Goal: Information Seeking & Learning: Compare options

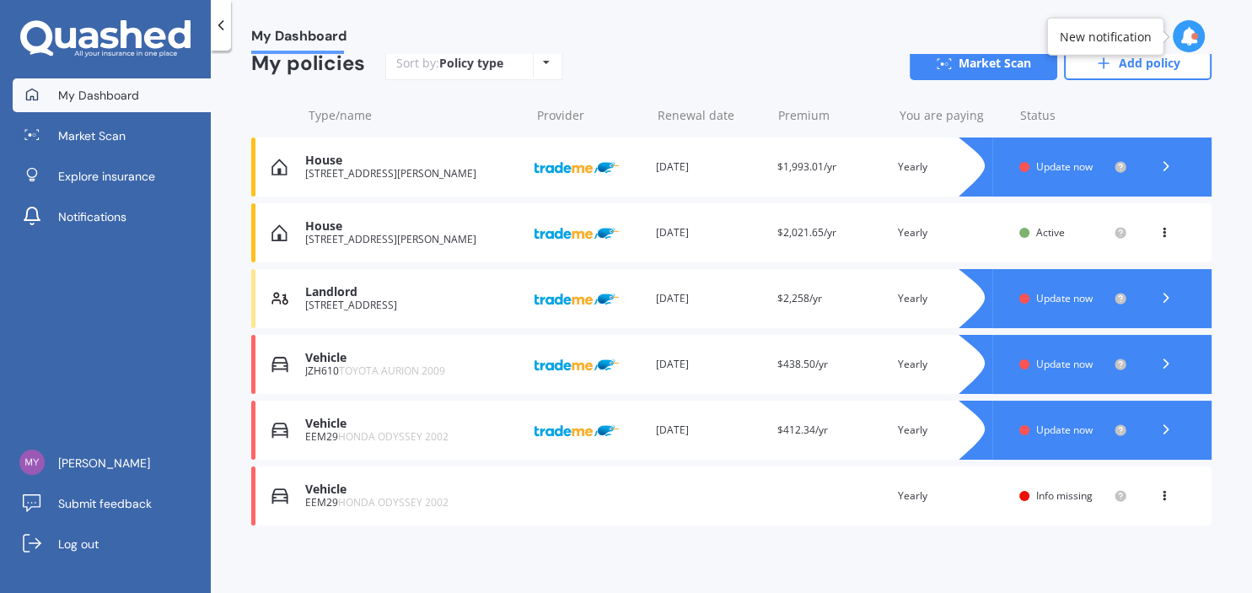
scroll to position [168, 0]
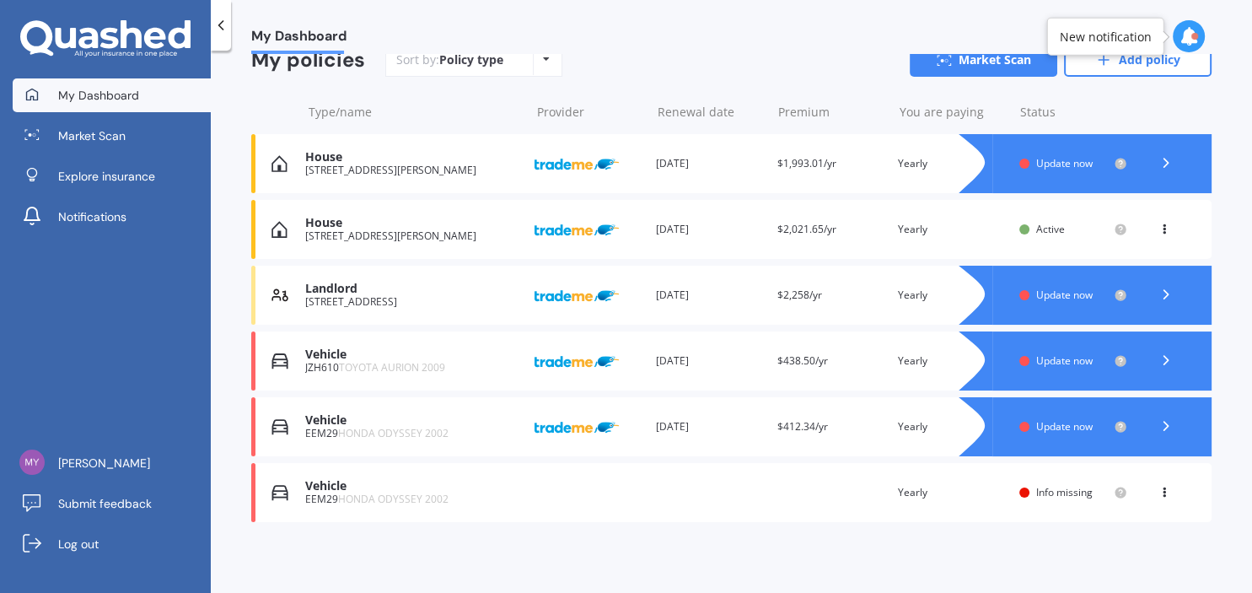
click at [1044, 433] on span "Update now" at bounding box center [1064, 426] width 56 height 14
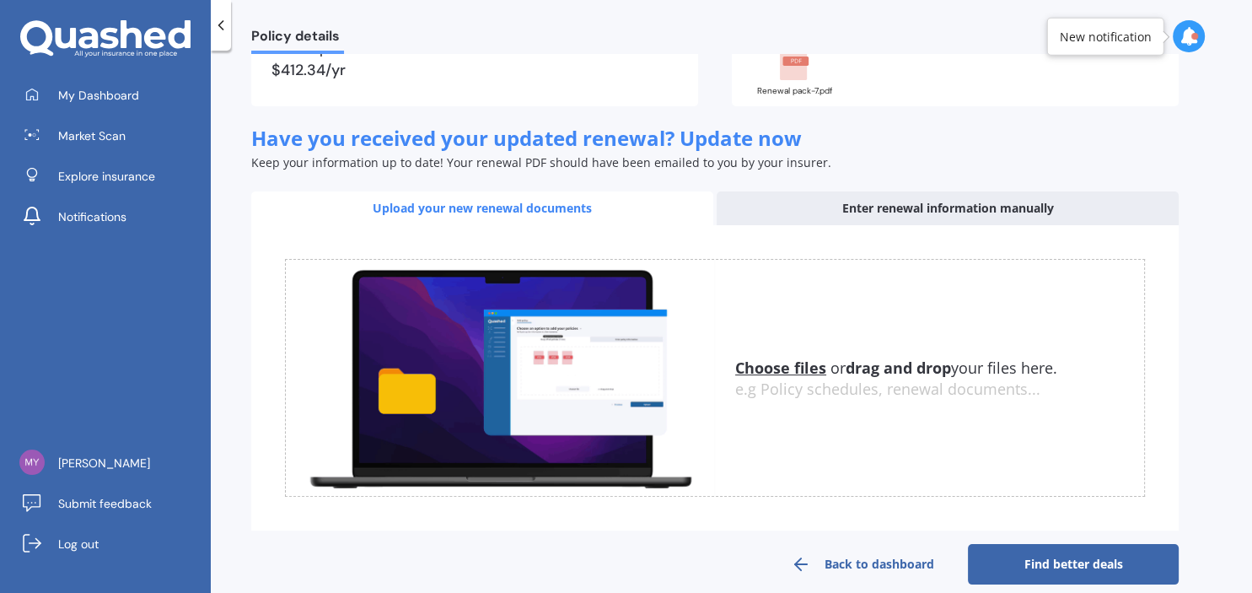
scroll to position [201, 0]
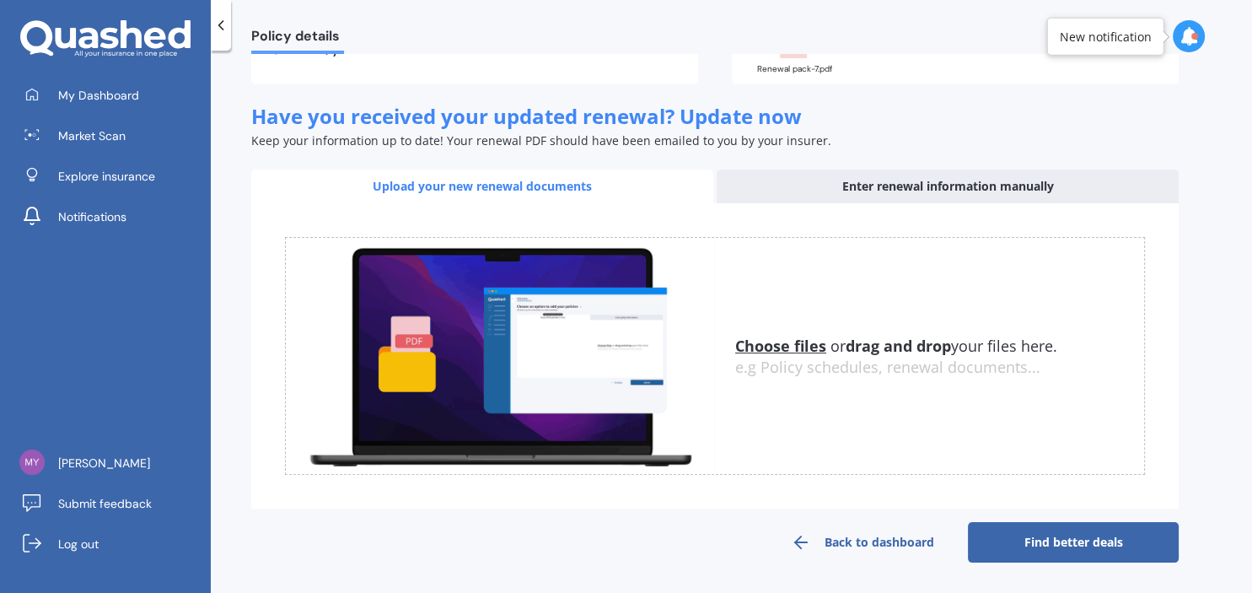
click at [778, 341] on u "Choose files" at bounding box center [780, 345] width 91 height 20
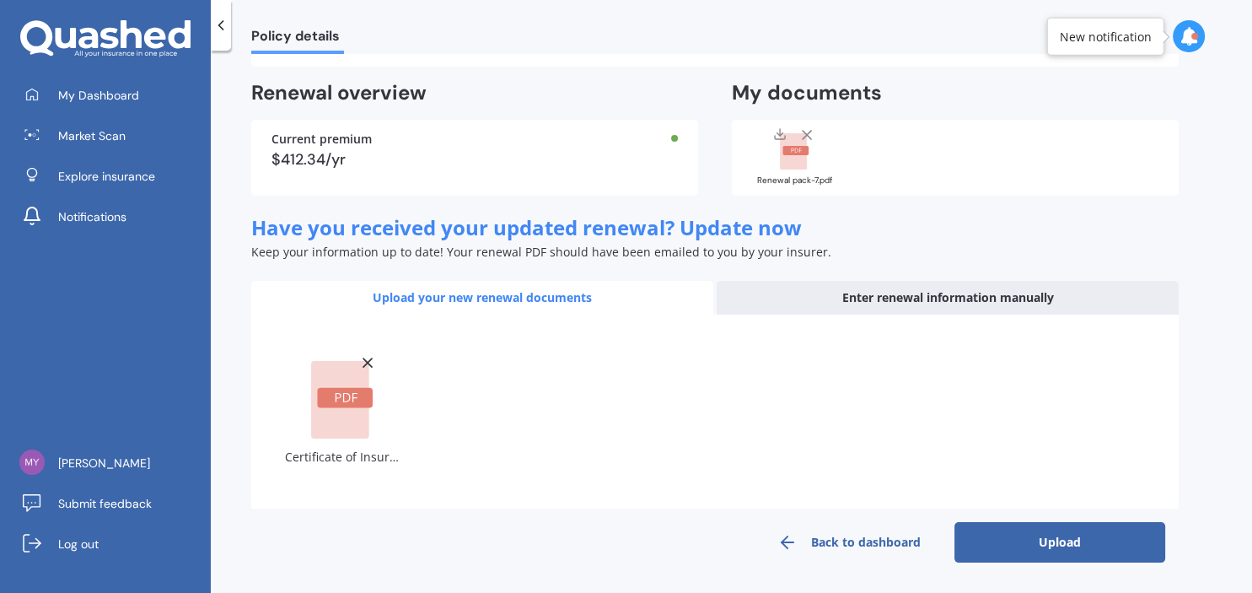
scroll to position [89, 0]
click at [1040, 546] on button "Upload" at bounding box center [1059, 543] width 211 height 40
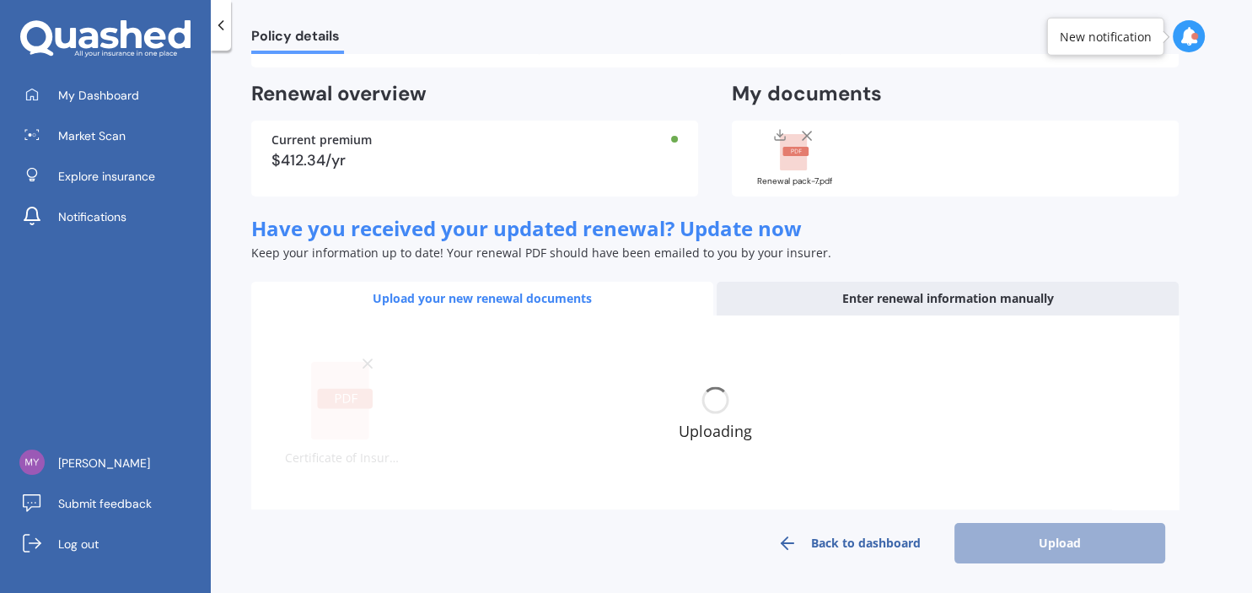
scroll to position [78, 0]
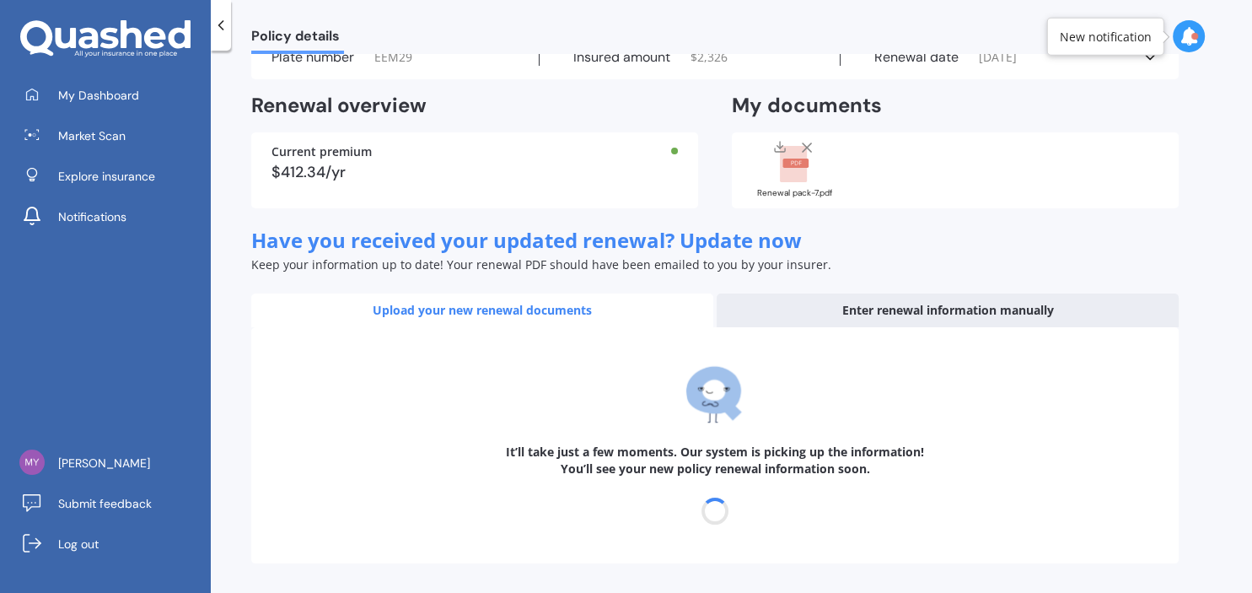
click at [931, 314] on div "Enter renewal information manually" at bounding box center [948, 310] width 462 height 34
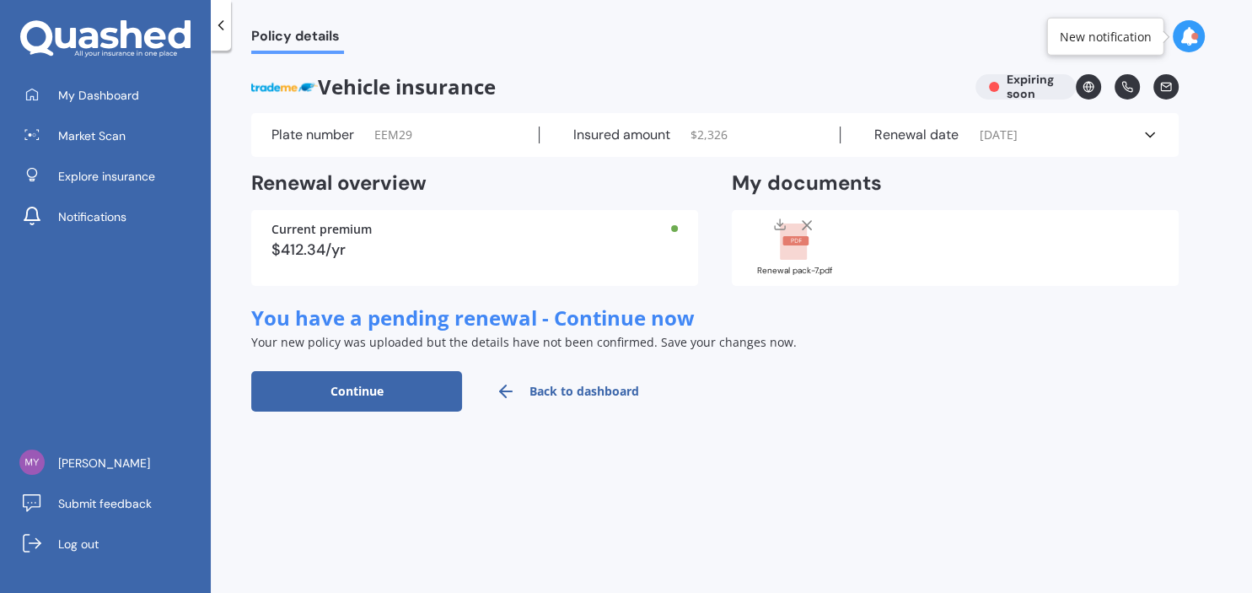
click at [369, 386] on button "Continue" at bounding box center [356, 391] width 211 height 40
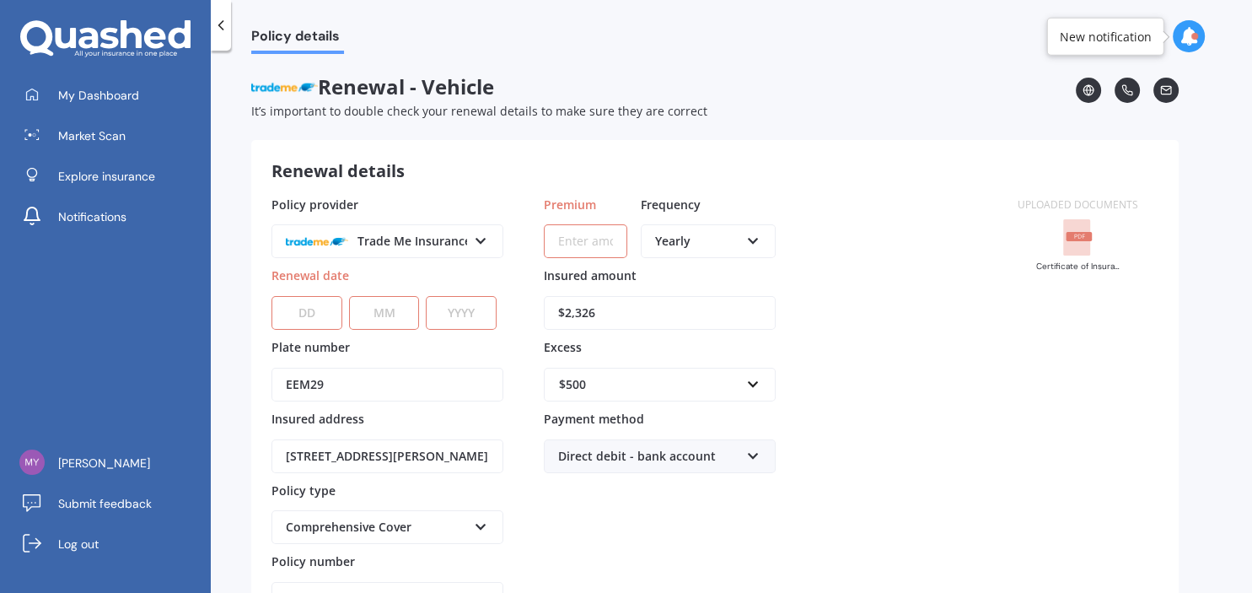
click at [217, 15] on div at bounding box center [221, 25] width 20 height 51
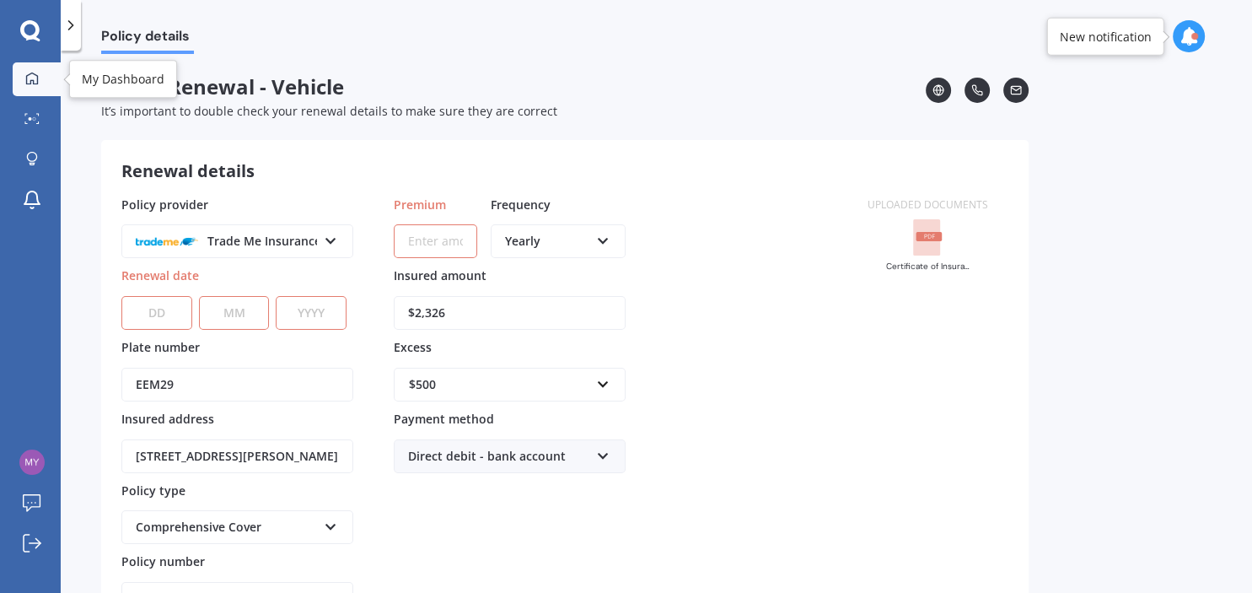
click at [40, 72] on div at bounding box center [31, 79] width 25 height 15
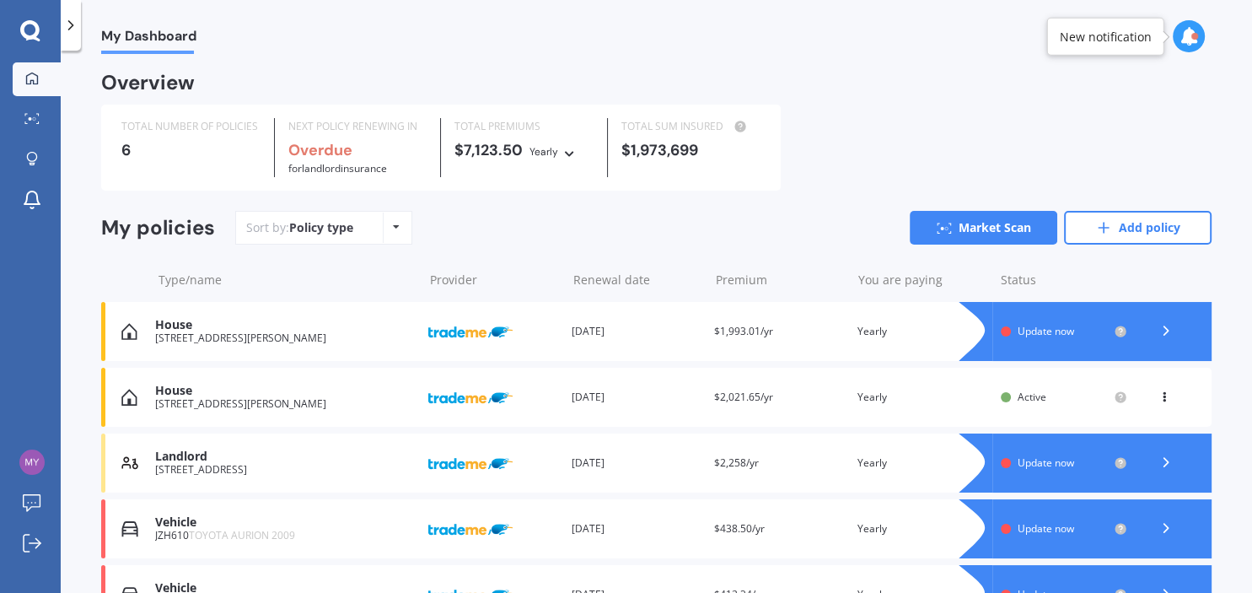
scroll to position [168, 0]
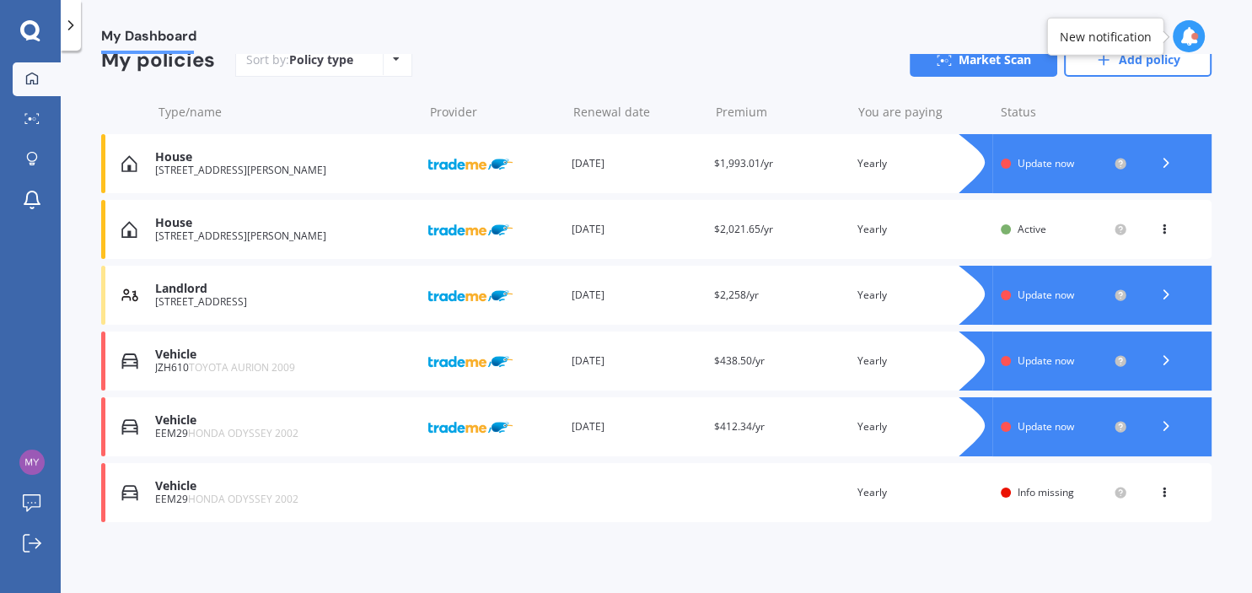
click at [1055, 427] on span "Update now" at bounding box center [1045, 426] width 56 height 14
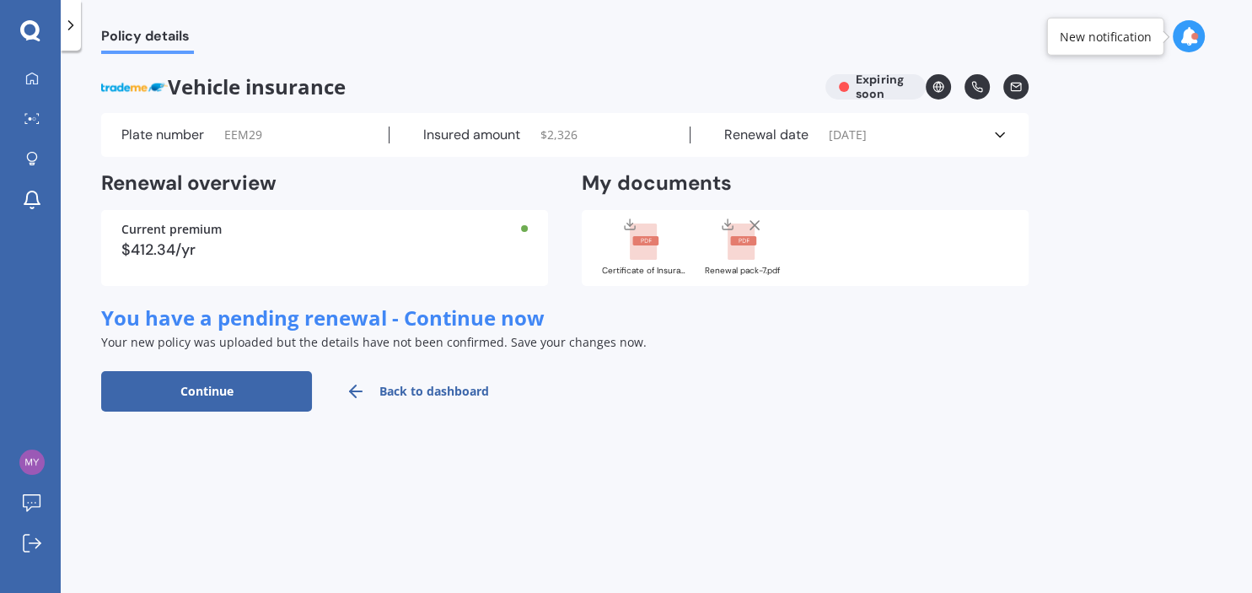
click at [239, 406] on button "Continue" at bounding box center [206, 391] width 211 height 40
select select "20"
select select "09"
select select "2026"
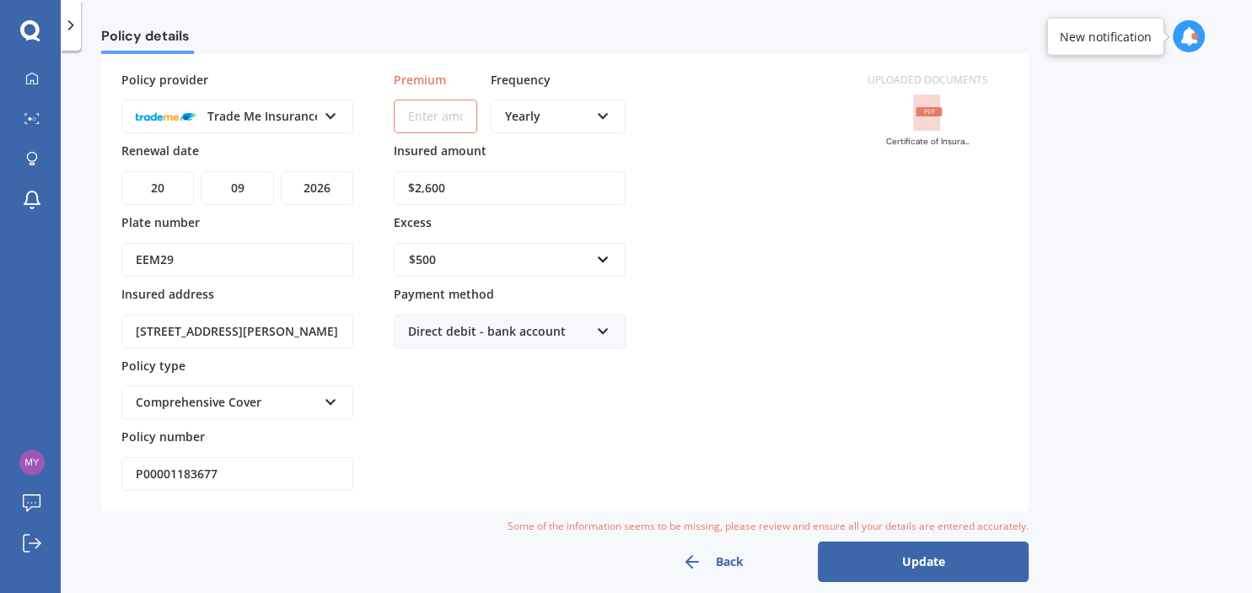
scroll to position [142, 0]
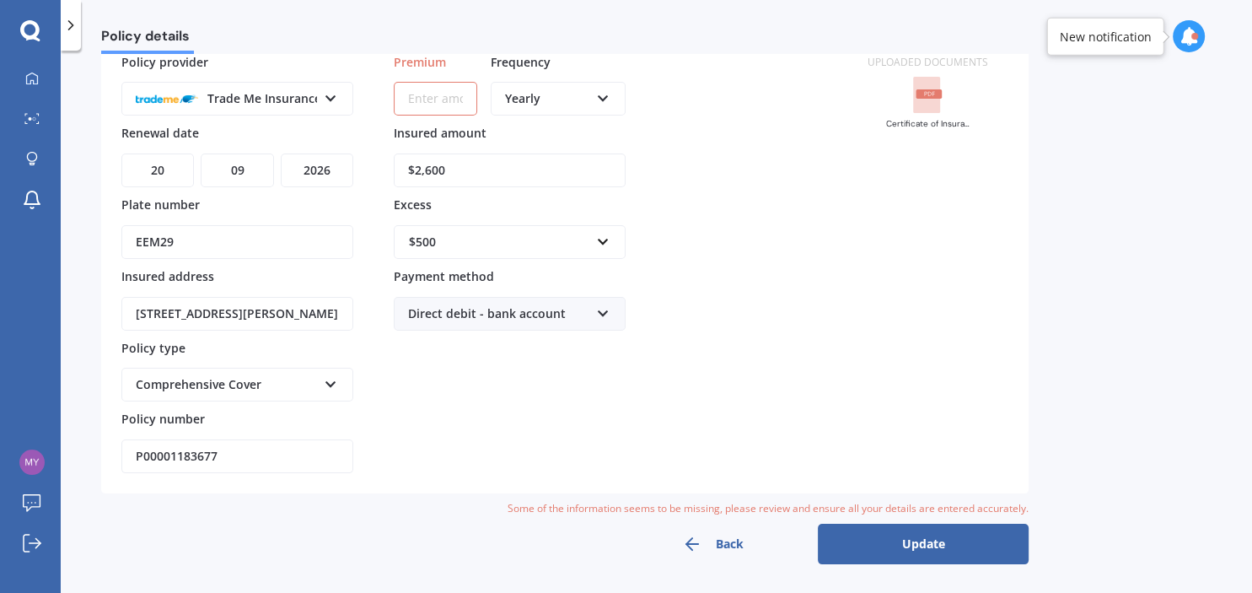
click at [739, 541] on button "Back" at bounding box center [712, 543] width 211 height 40
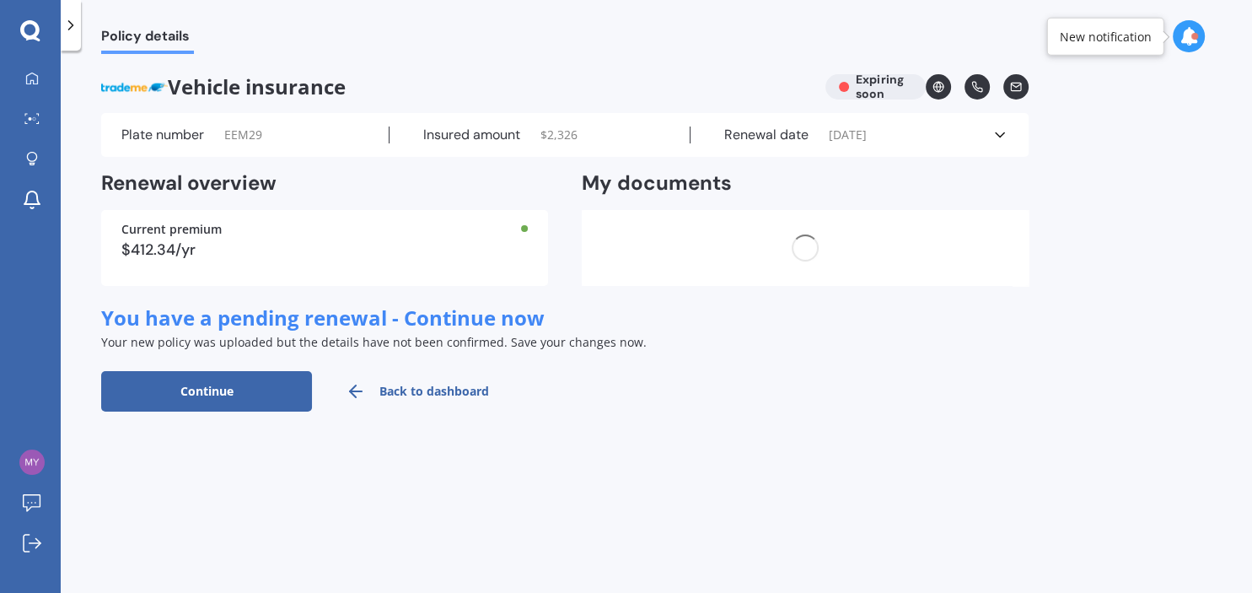
scroll to position [0, 0]
click at [840, 258] on div "Certificate of Insurance-2.pdf Renewal pack-7.pdf" at bounding box center [805, 248] width 447 height 76
click at [406, 397] on link "Back to dashboard" at bounding box center [417, 391] width 211 height 40
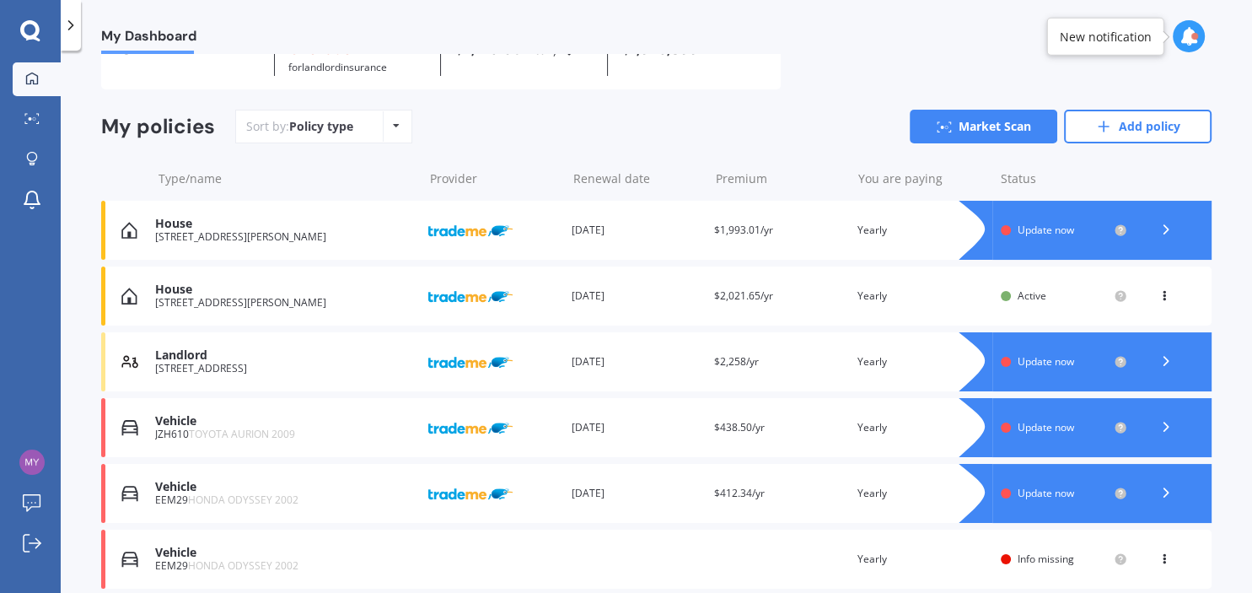
scroll to position [102, 0]
click at [1046, 556] on span "Info missing" at bounding box center [1045, 557] width 56 height 14
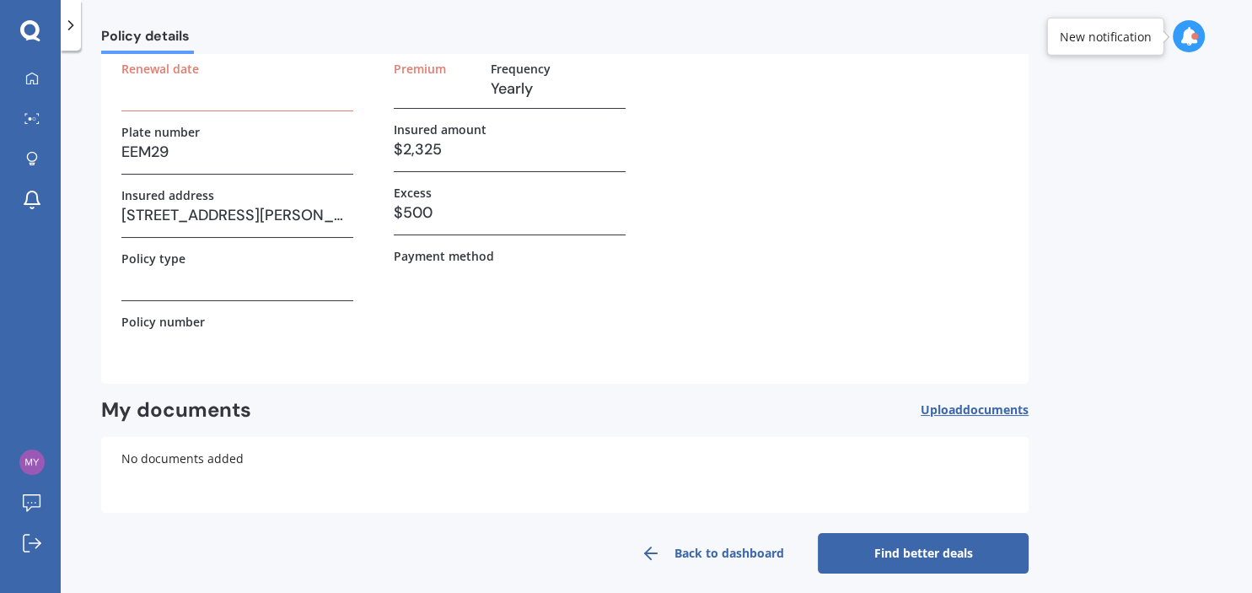
scroll to position [116, 0]
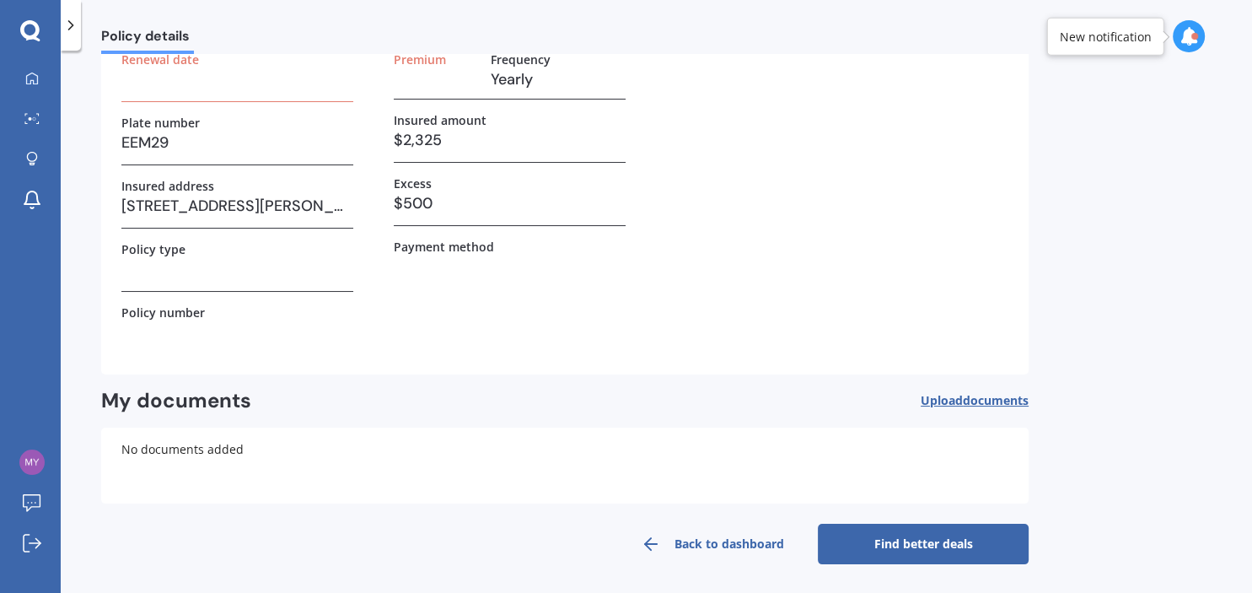
click at [954, 407] on span "Upload documents" at bounding box center [975, 400] width 108 height 13
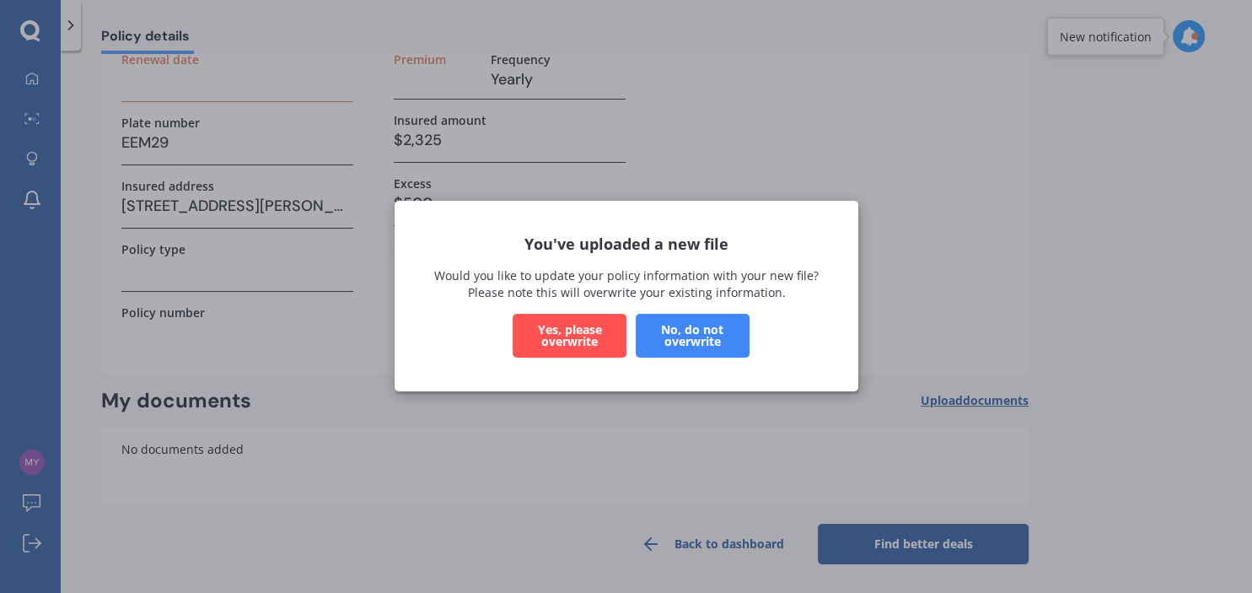
click at [598, 336] on button "Yes, please overwrite" at bounding box center [570, 336] width 114 height 44
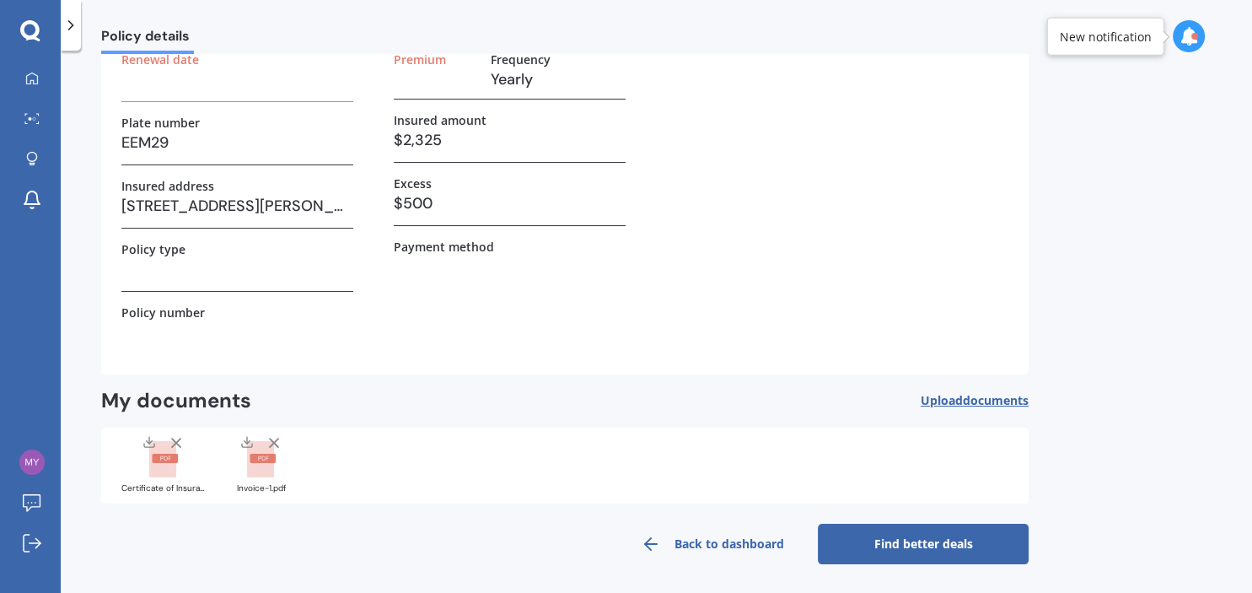
click at [903, 529] on link "Find better deals" at bounding box center [923, 543] width 211 height 40
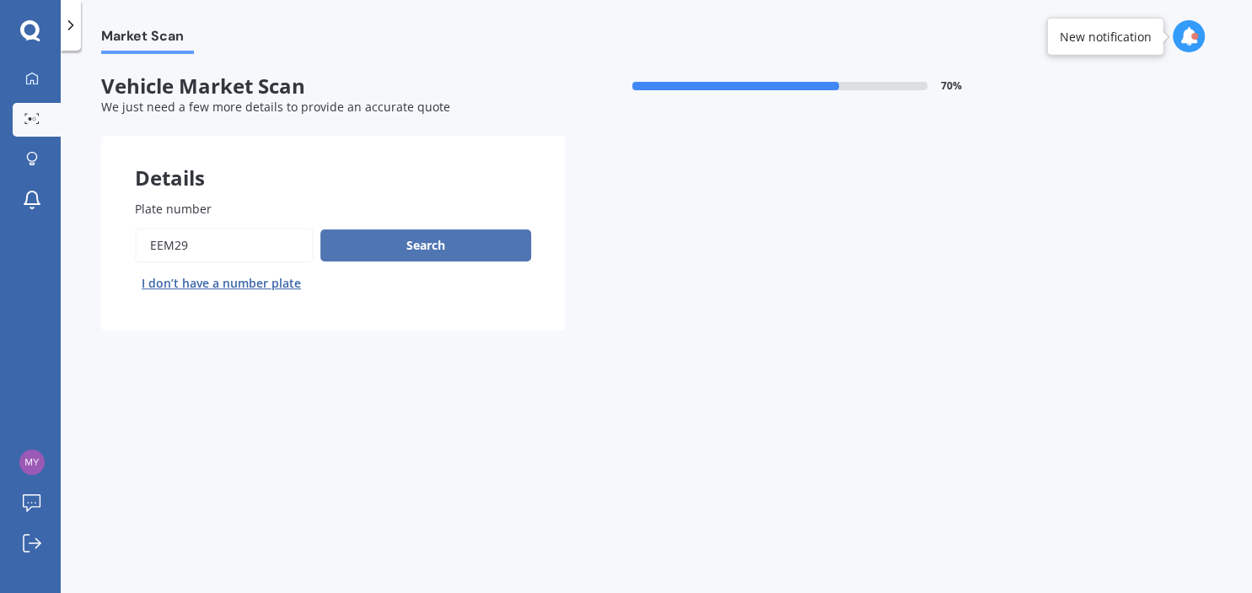
click at [369, 239] on button "Search" at bounding box center [425, 245] width 211 height 32
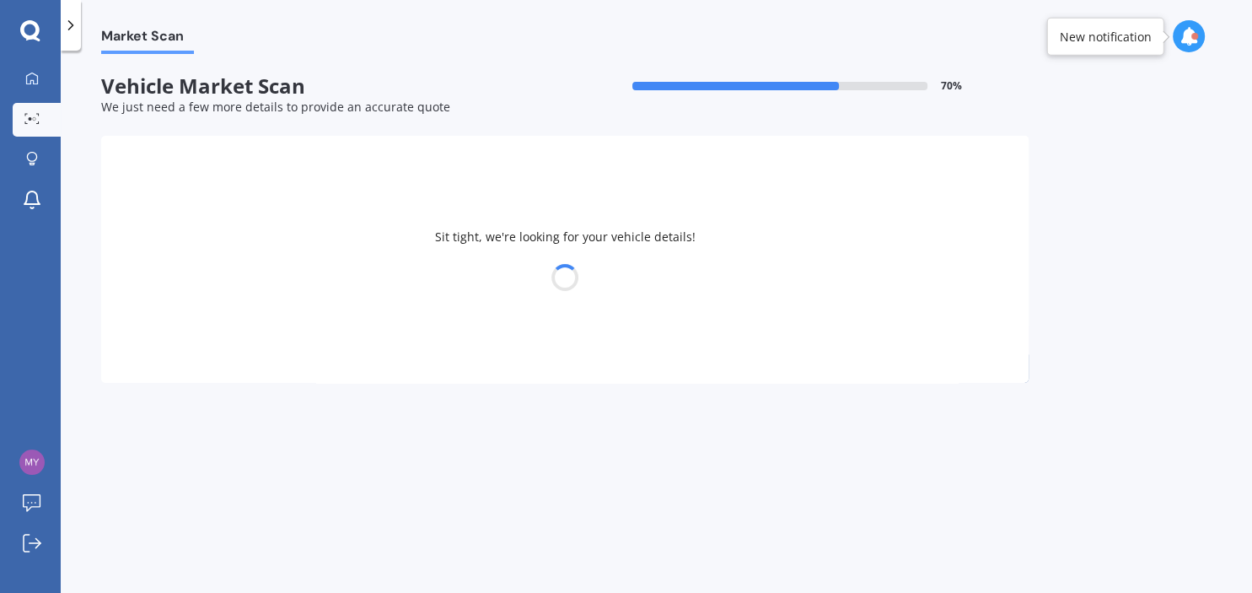
select select "HONDA"
select select "ODYSSEY"
select select "07"
select select "12"
select select "1971"
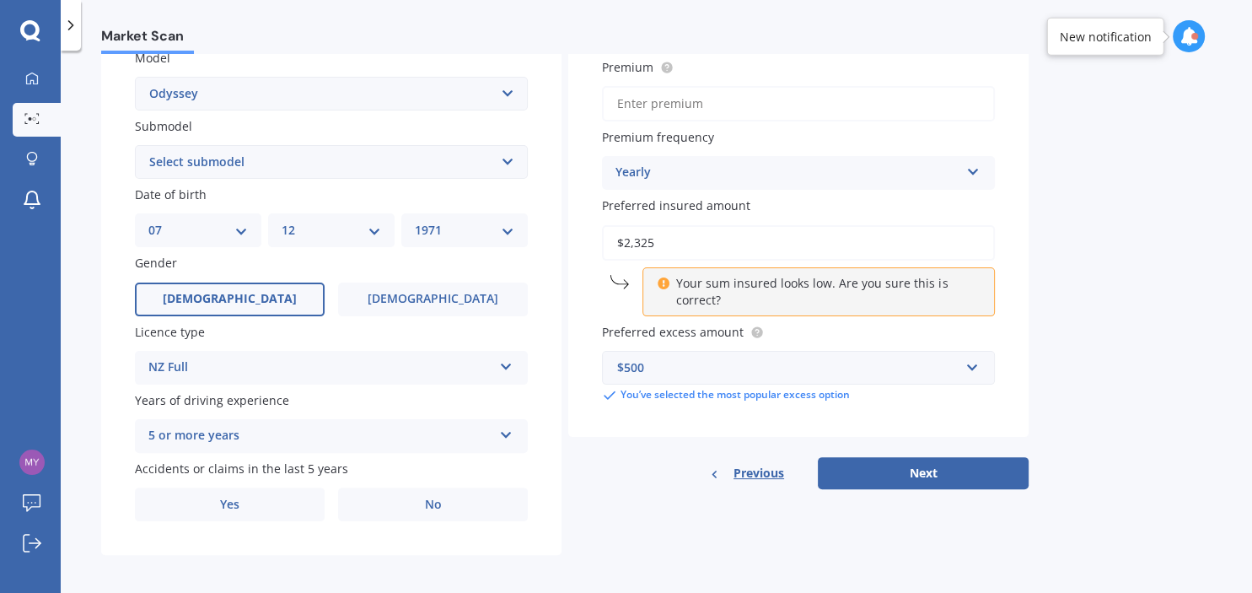
scroll to position [403, 0]
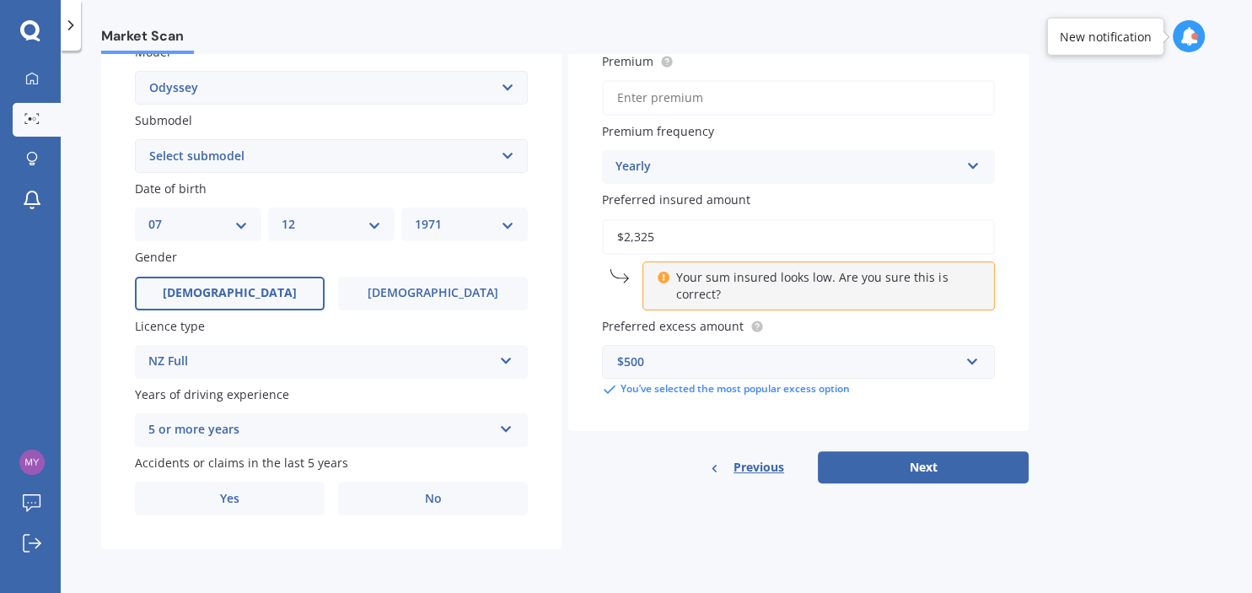
drag, startPoint x: 682, startPoint y: 234, endPoint x: 572, endPoint y: 232, distance: 110.5
click at [602, 232] on input "$2,325" at bounding box center [798, 236] width 393 height 35
type input "$2,600"
click at [940, 471] on button "Next" at bounding box center [923, 467] width 211 height 32
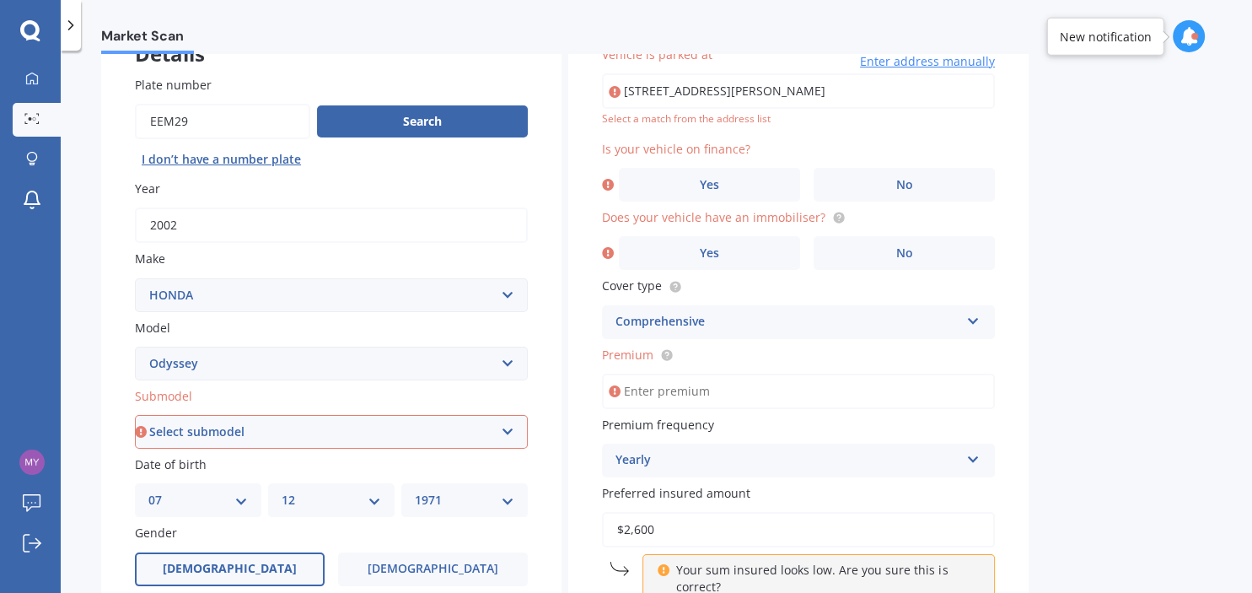
scroll to position [137, 0]
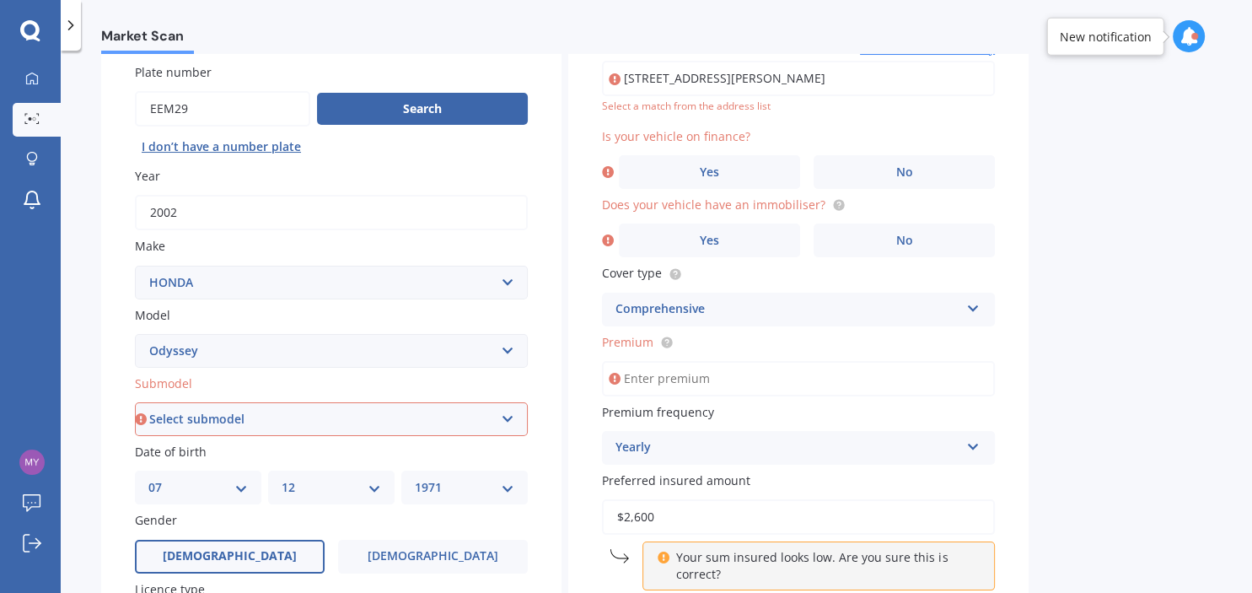
click at [661, 378] on input "Premium" at bounding box center [798, 378] width 393 height 35
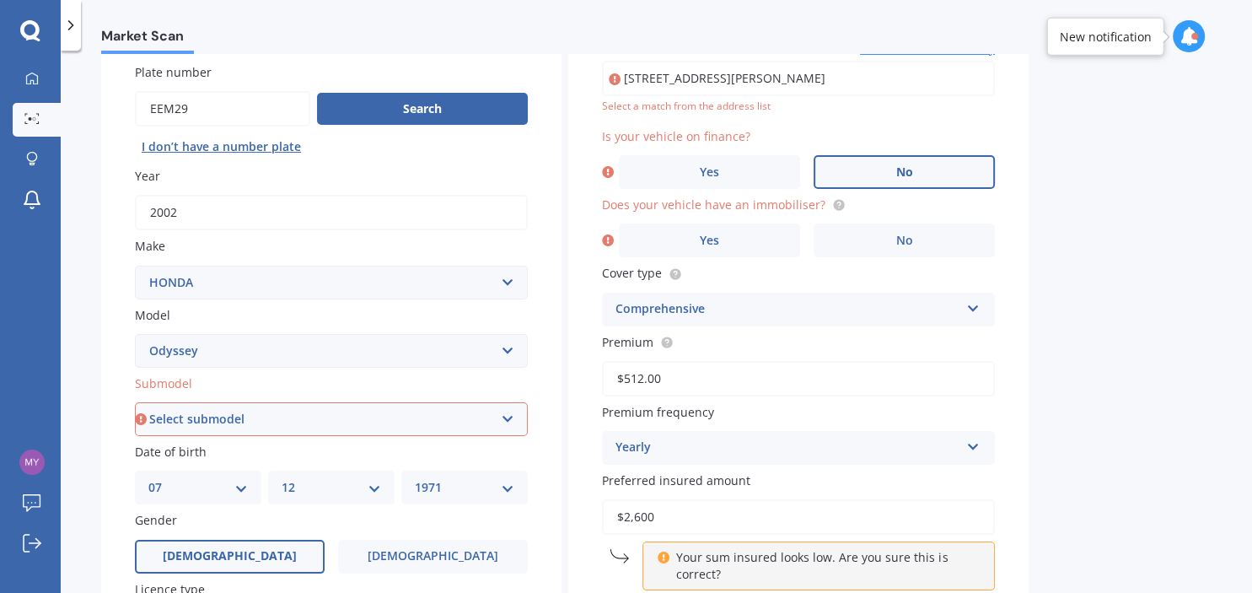
type input "$512.00"
click at [878, 174] on label "No" at bounding box center [903, 172] width 181 height 34
click at [0, 0] on input "No" at bounding box center [0, 0] width 0 height 0
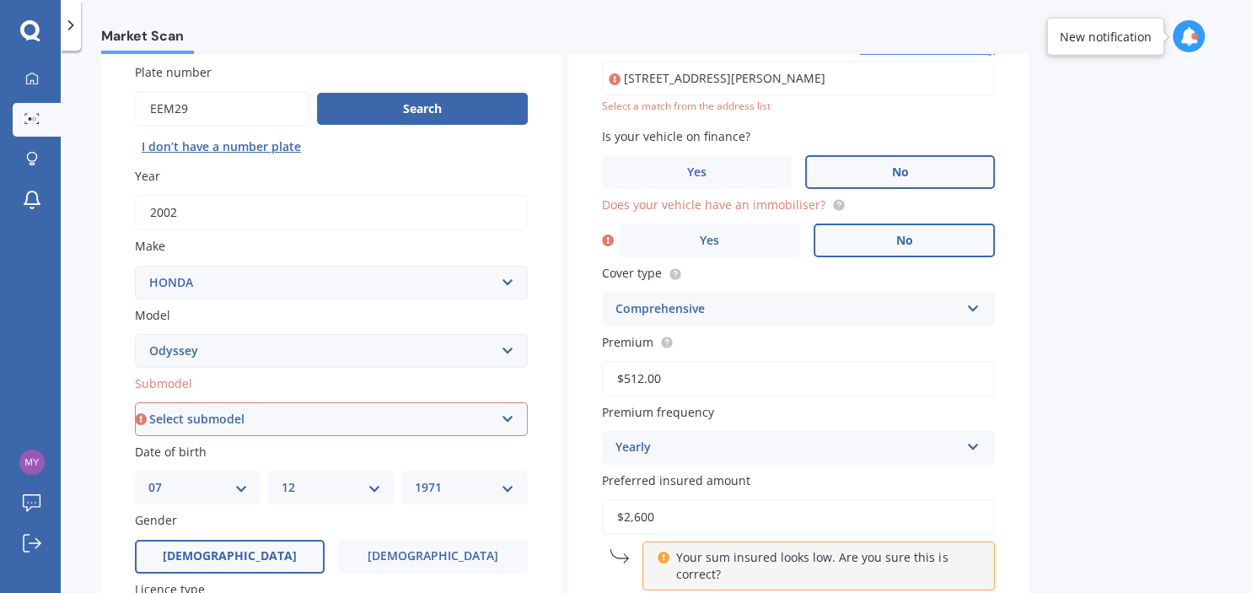
click at [874, 227] on label "No" at bounding box center [903, 240] width 181 height 34
click at [0, 0] on input "No" at bounding box center [0, 0] width 0 height 0
click at [760, 77] on input "[STREET_ADDRESS][PERSON_NAME]" at bounding box center [798, 78] width 393 height 35
type input "[STREET_ADDRESS][PERSON_NAME]"
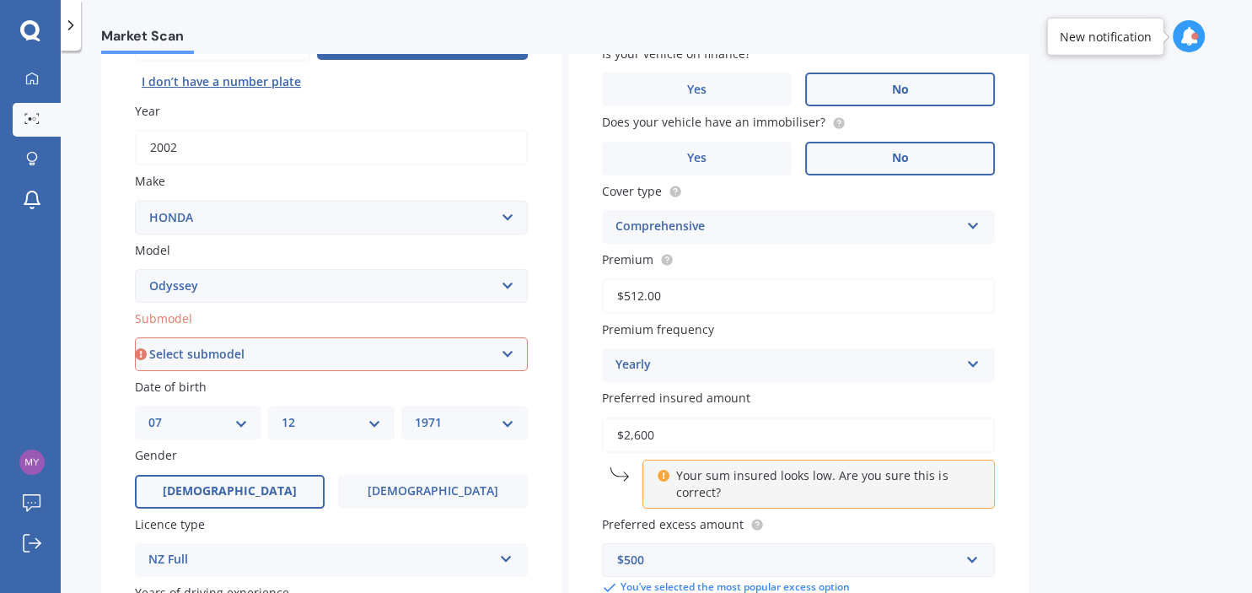
scroll to position [202, 0]
click at [135, 336] on select "Select submodel (all other) 2.2 litre 2.3 litre 2.4 litre L S V6 3.0 litre" at bounding box center [331, 353] width 393 height 34
select select "2.2 LITRE"
click option "2.2 litre" at bounding box center [0, 0] width 0 height 0
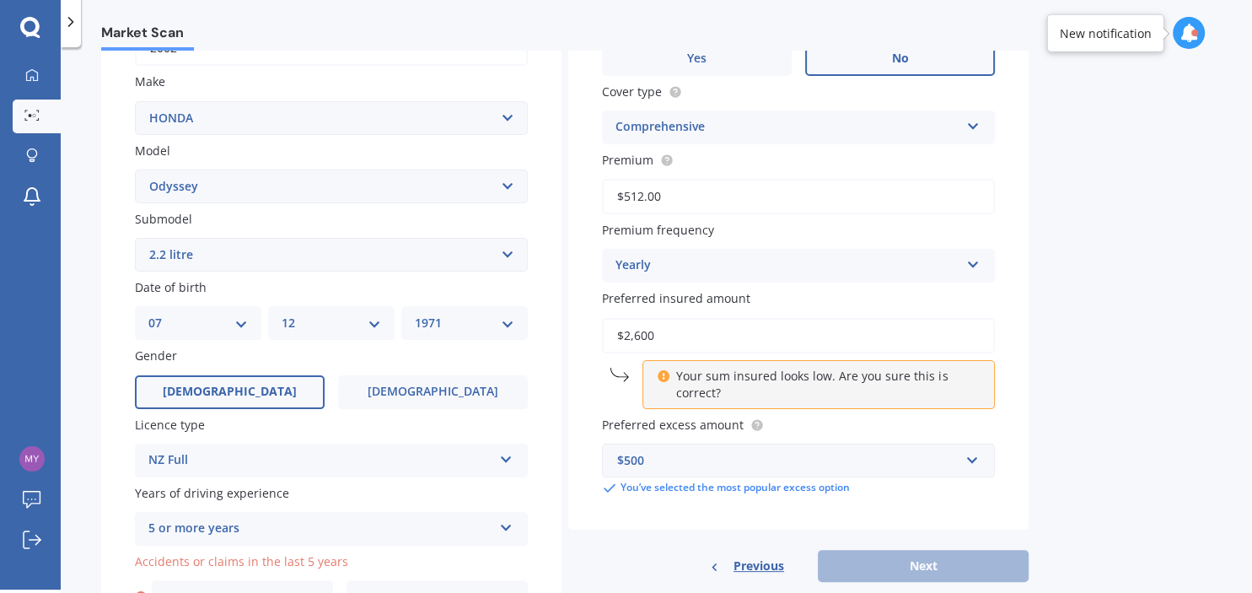
scroll to position [403, 0]
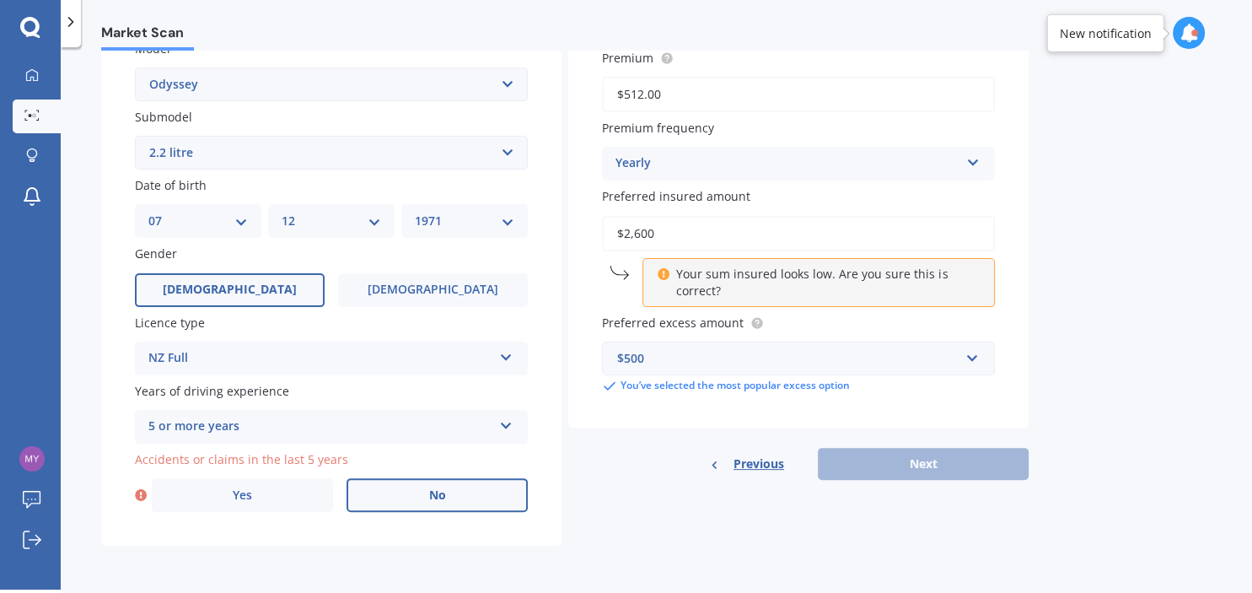
click at [383, 490] on label "No" at bounding box center [436, 495] width 181 height 34
click at [0, 0] on input "No" at bounding box center [0, 0] width 0 height 0
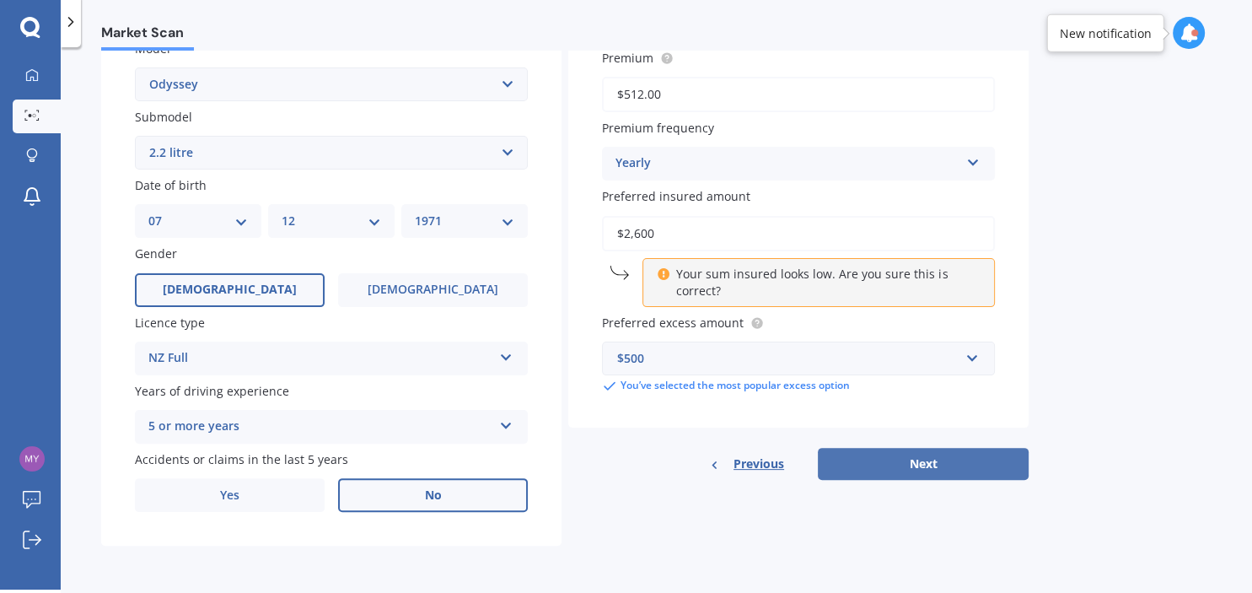
click at [858, 455] on button "Next" at bounding box center [923, 464] width 211 height 32
select select "07"
select select "12"
select select "1971"
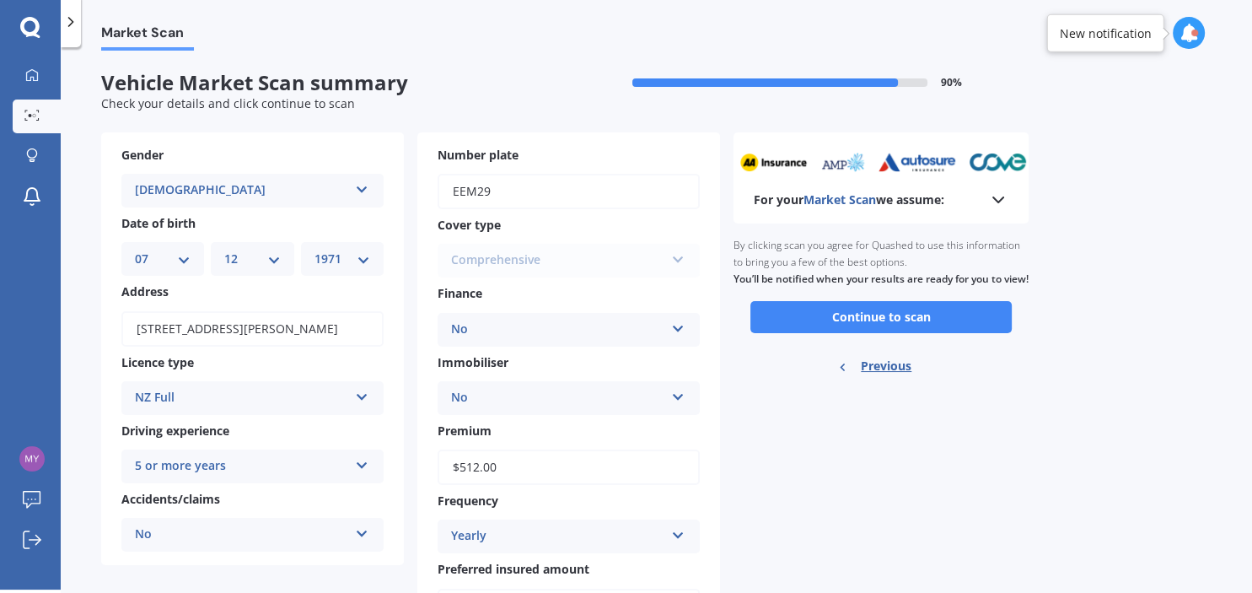
scroll to position [0, 0]
click at [474, 464] on input "$512.00" at bounding box center [568, 466] width 262 height 35
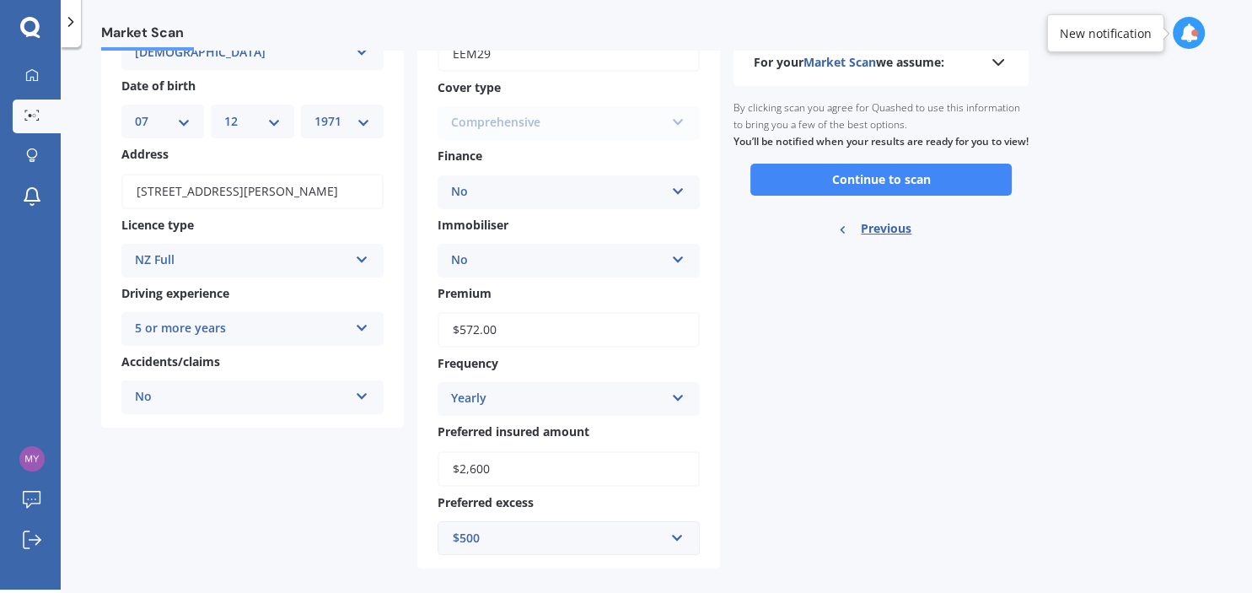
scroll to position [162, 0]
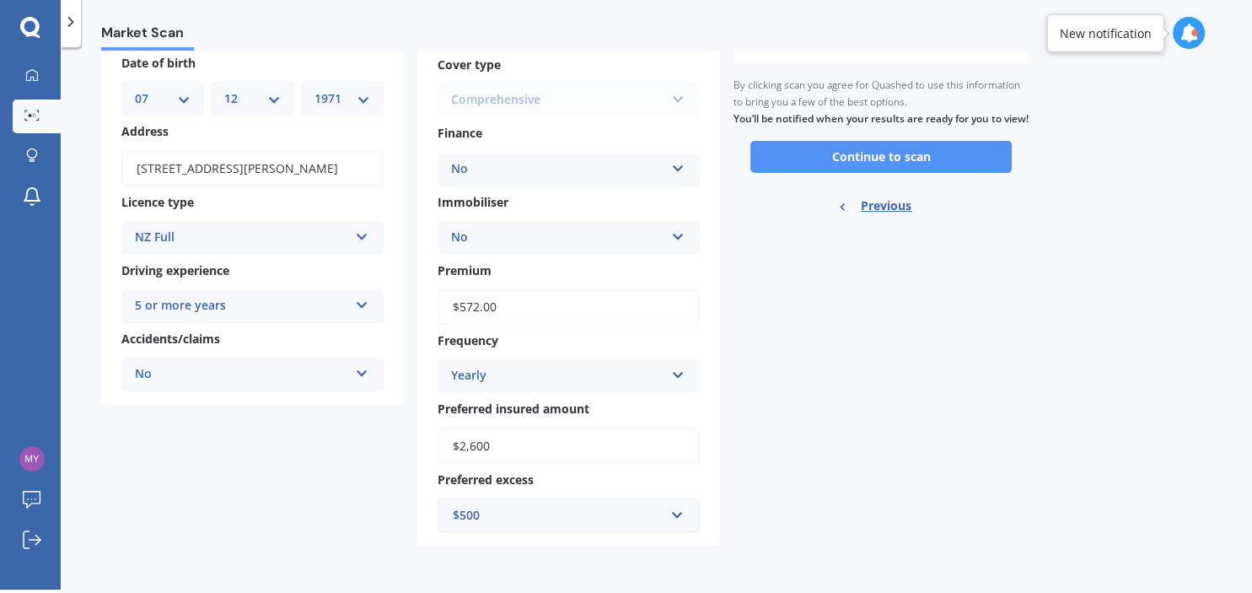
type input "$572.00"
click at [928, 173] on button "Continue to scan" at bounding box center [880, 157] width 261 height 32
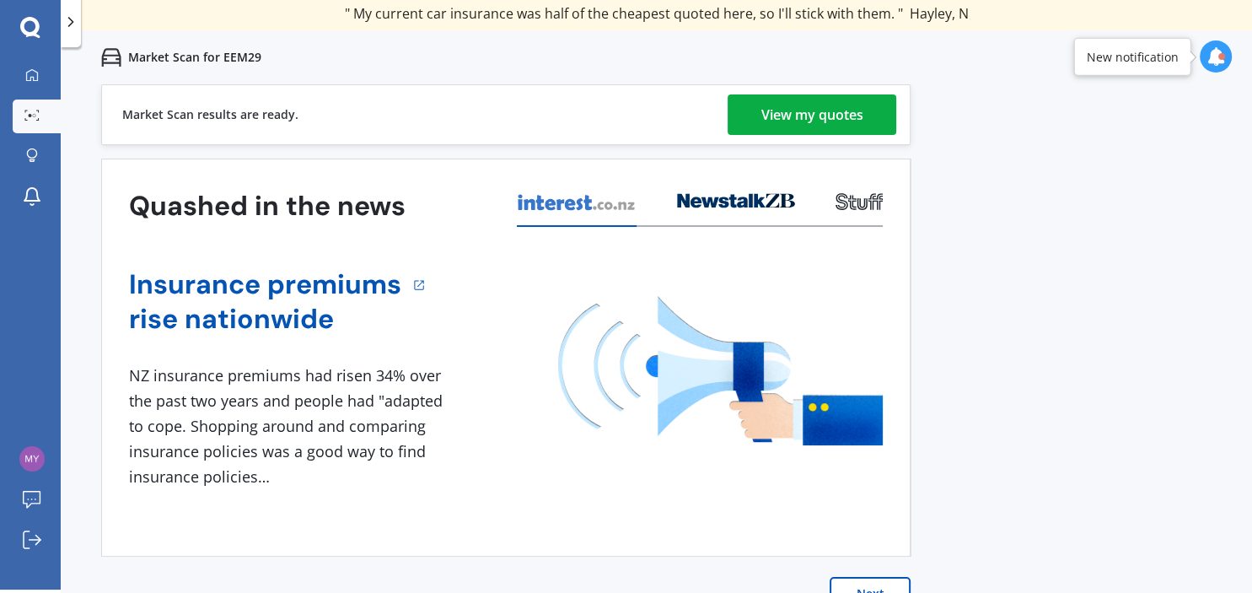
click at [833, 116] on div "View my quotes" at bounding box center [812, 114] width 102 height 40
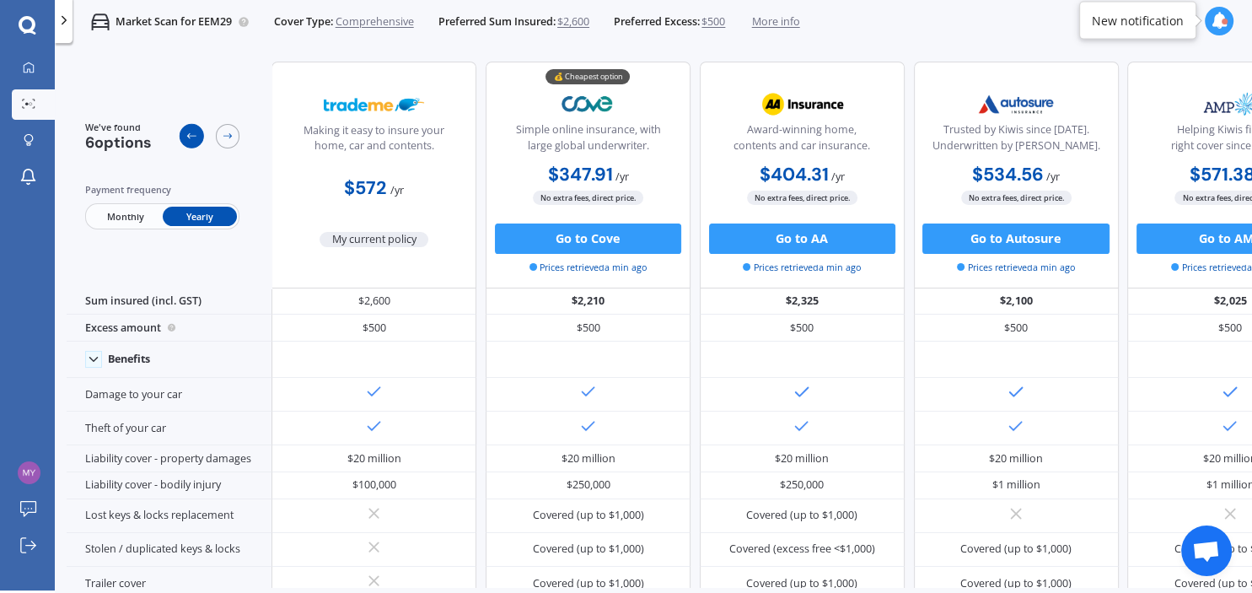
click at [193, 132] on icon at bounding box center [191, 136] width 12 height 12
click at [219, 133] on div at bounding box center [228, 136] width 24 height 24
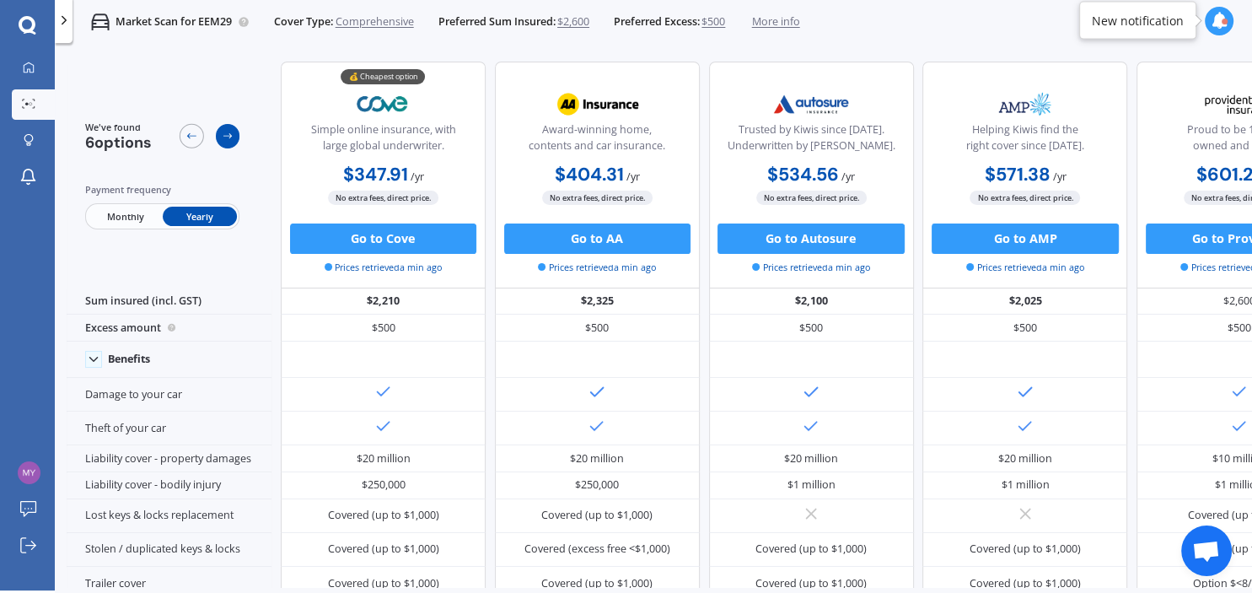
click at [219, 133] on div at bounding box center [228, 136] width 24 height 24
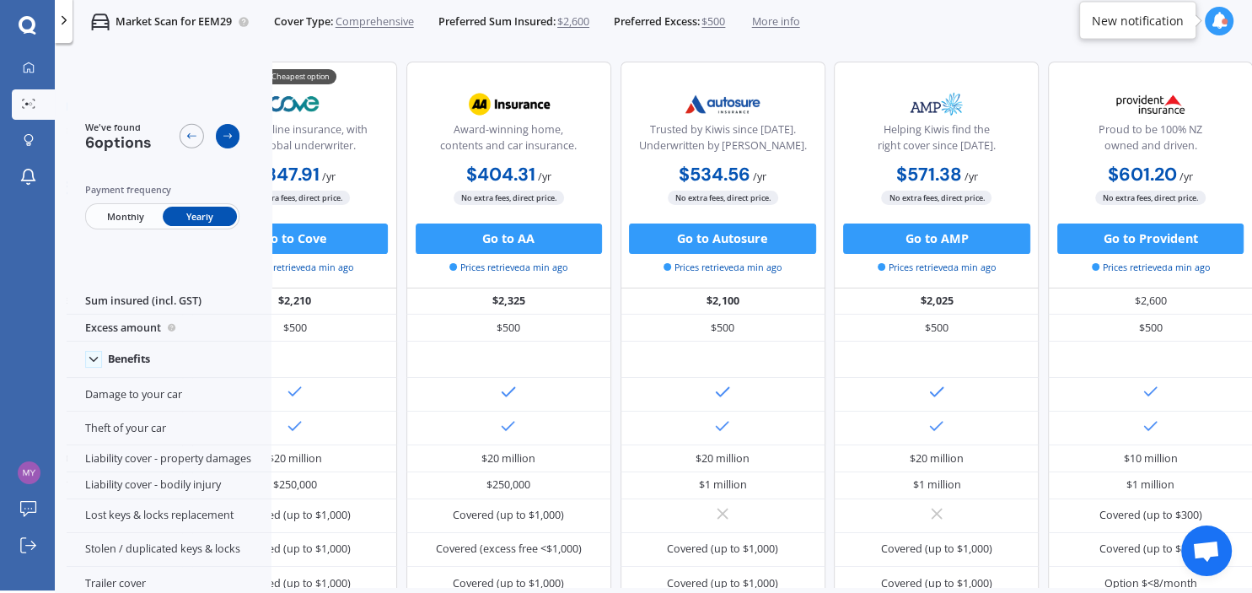
click at [219, 133] on div at bounding box center [228, 136] width 24 height 24
click at [194, 139] on icon at bounding box center [191, 136] width 12 height 12
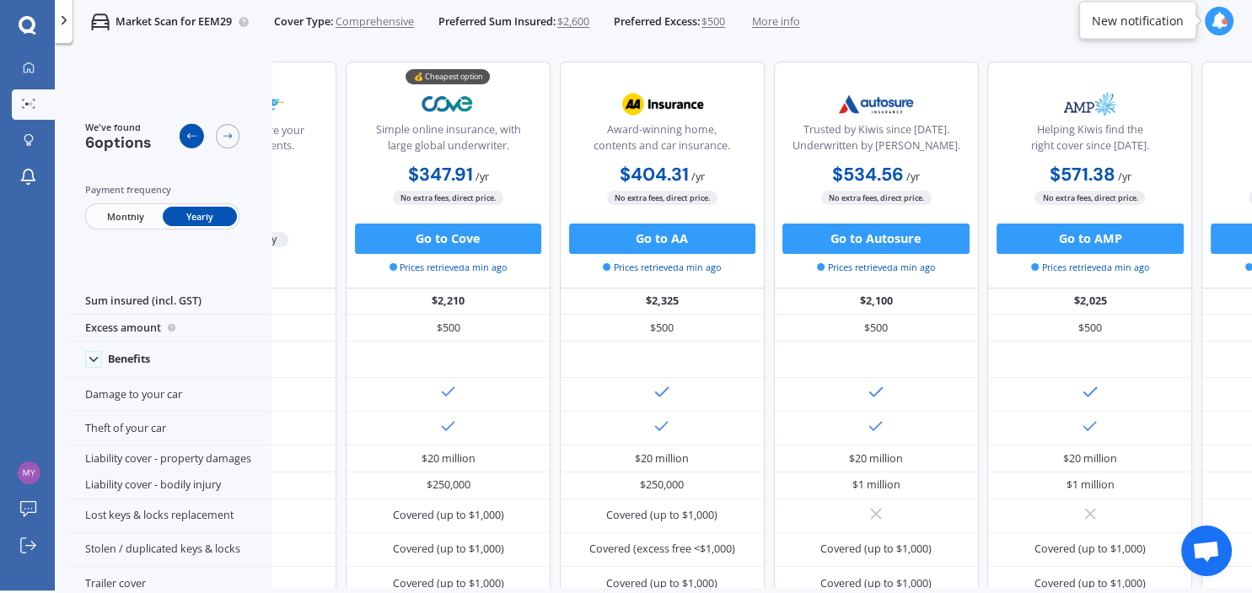
click at [193, 139] on icon at bounding box center [191, 136] width 12 height 12
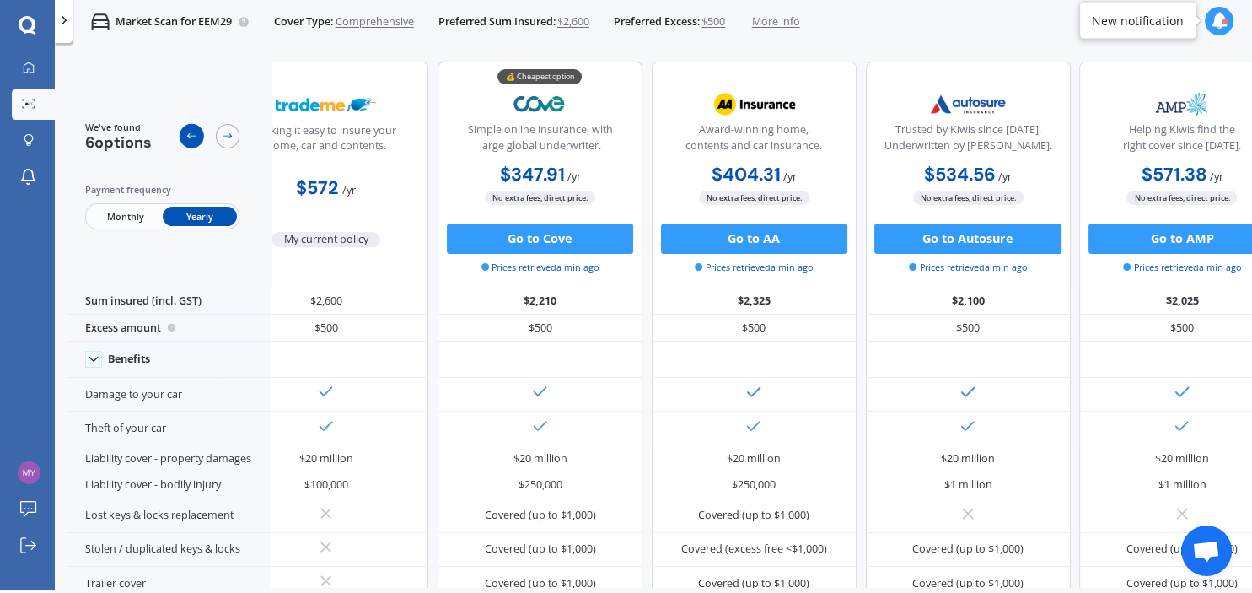
click at [194, 139] on icon at bounding box center [191, 136] width 12 height 12
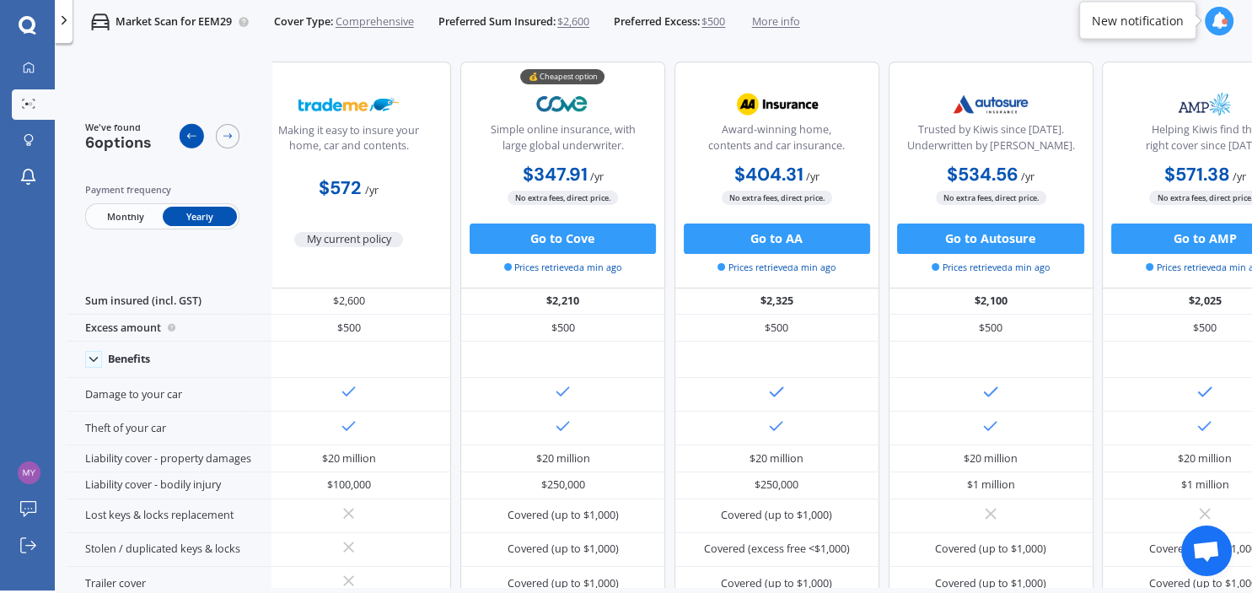
click at [194, 139] on icon at bounding box center [191, 136] width 12 height 12
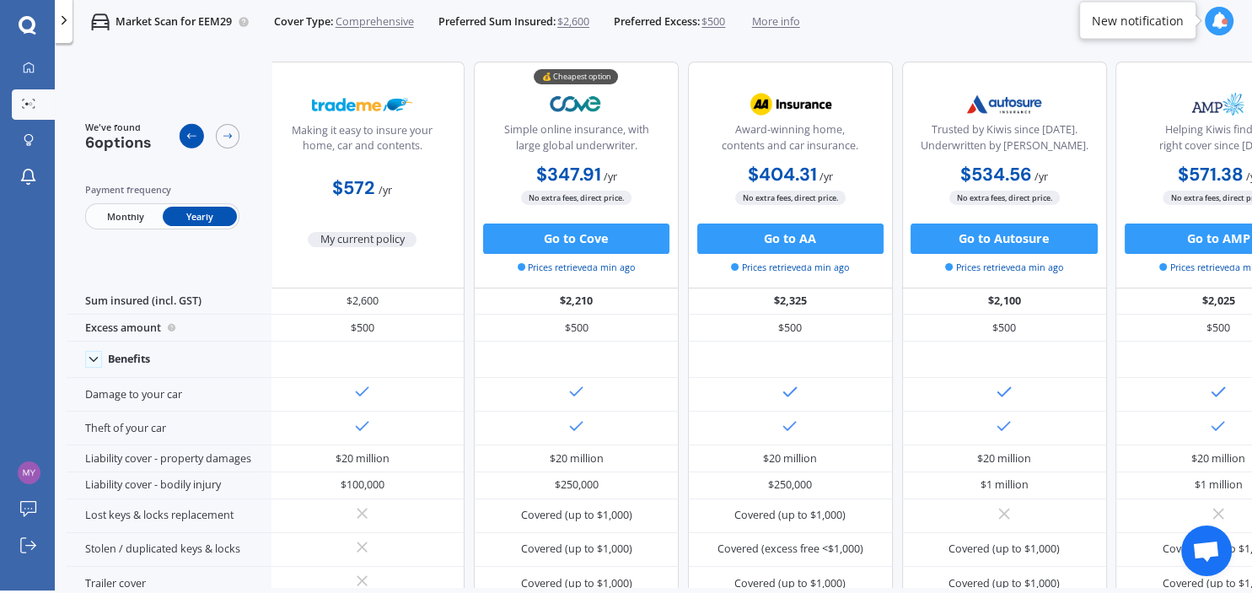
click at [194, 139] on icon at bounding box center [191, 136] width 12 height 12
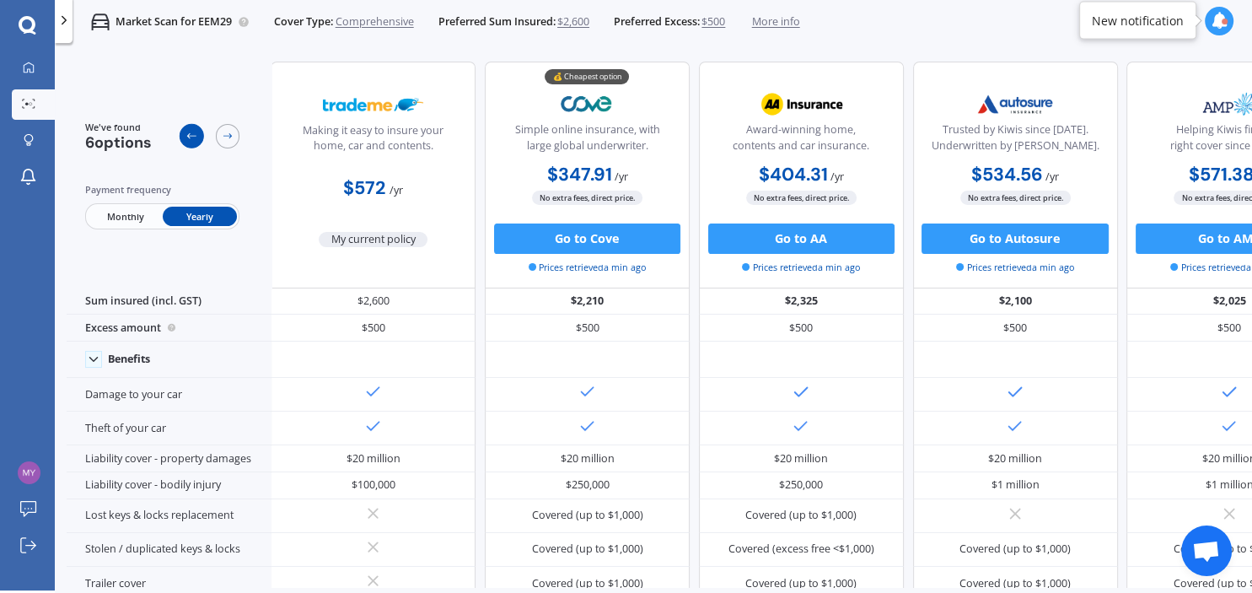
scroll to position [0, 0]
click at [791, 23] on span "More info" at bounding box center [776, 21] width 48 height 15
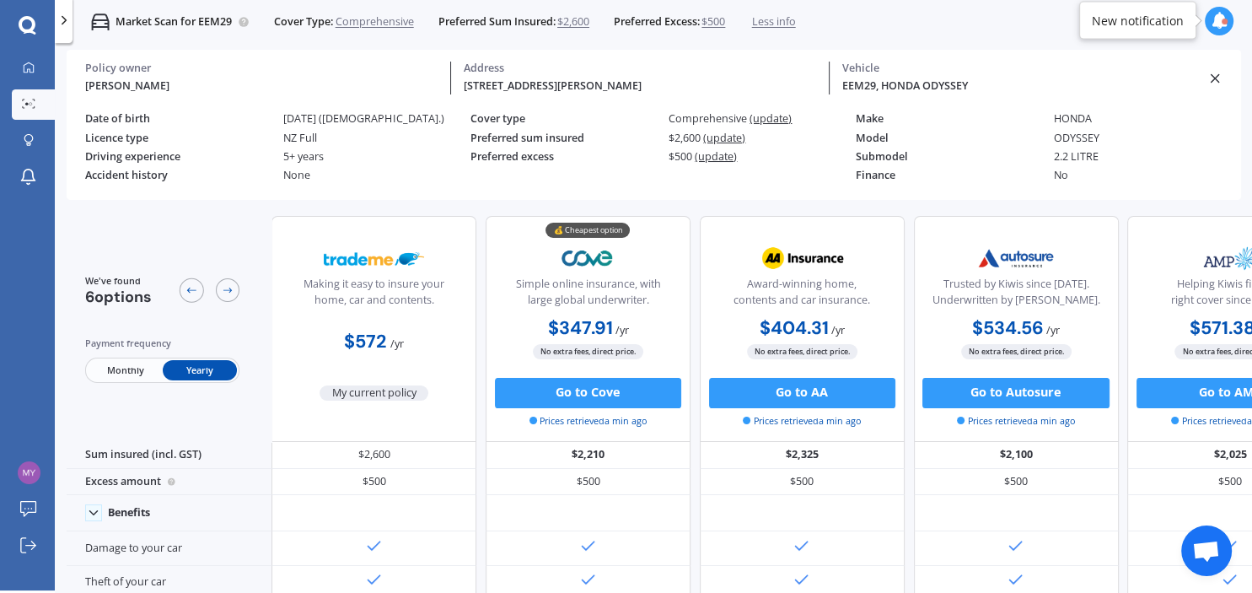
click at [1171, 16] on div "New notification" at bounding box center [1138, 20] width 92 height 17
click at [1216, 19] on icon at bounding box center [1218, 21] width 17 height 17
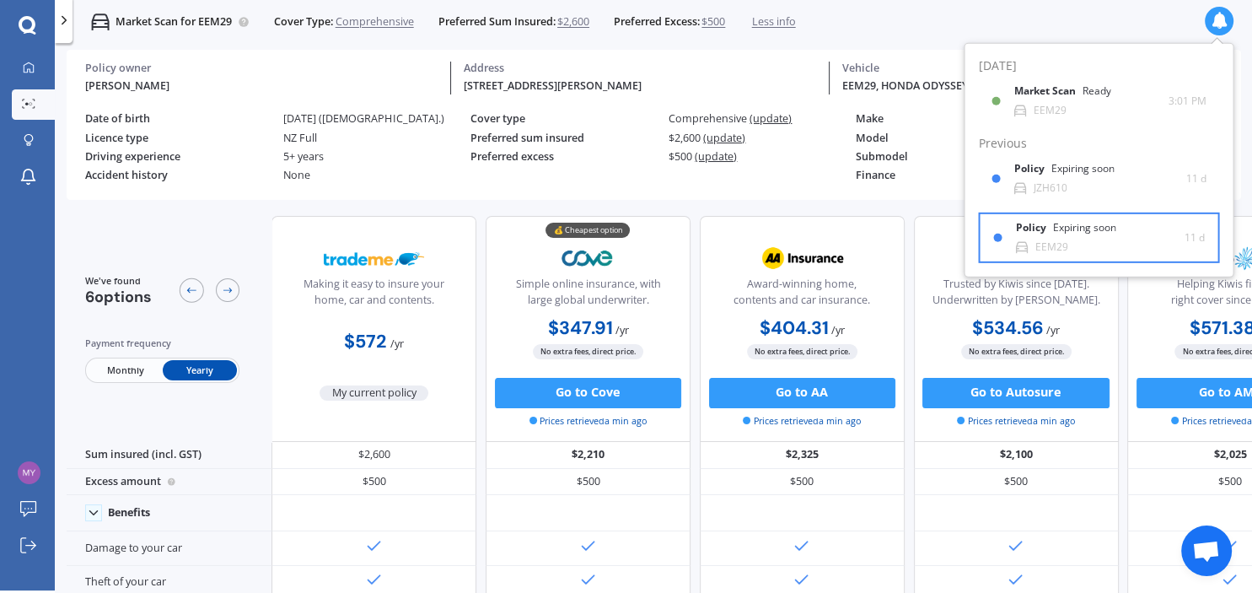
click at [1092, 227] on div "Expiring soon" at bounding box center [1083, 228] width 63 height 12
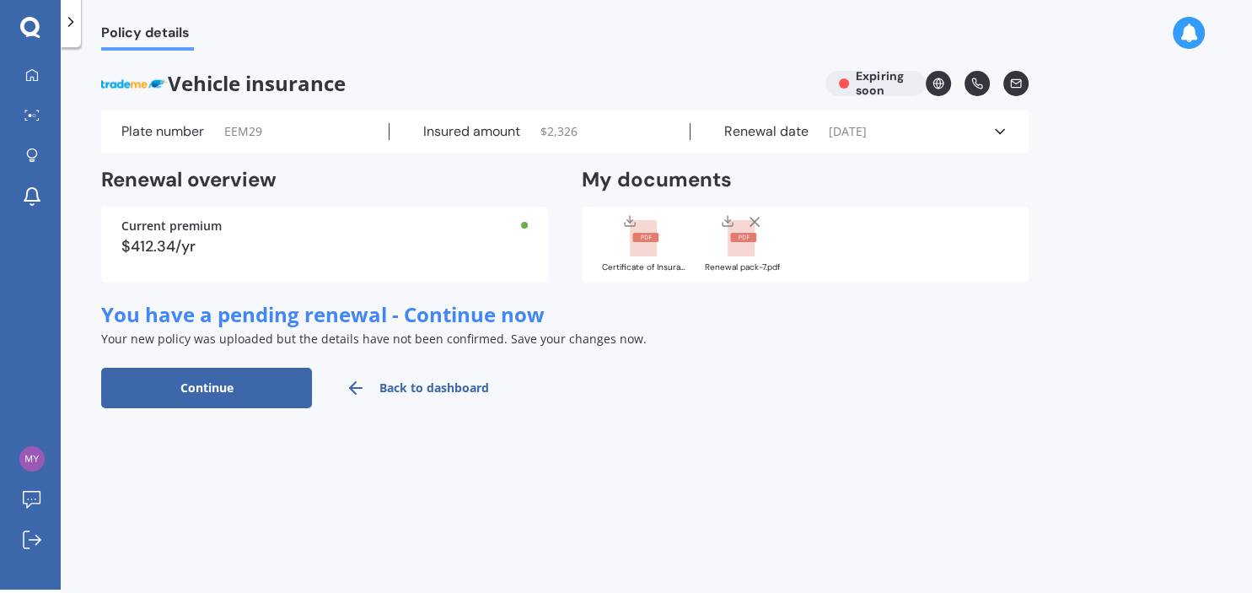
click at [201, 392] on button "Continue" at bounding box center [206, 388] width 211 height 40
select select "20"
select select "09"
select select "2026"
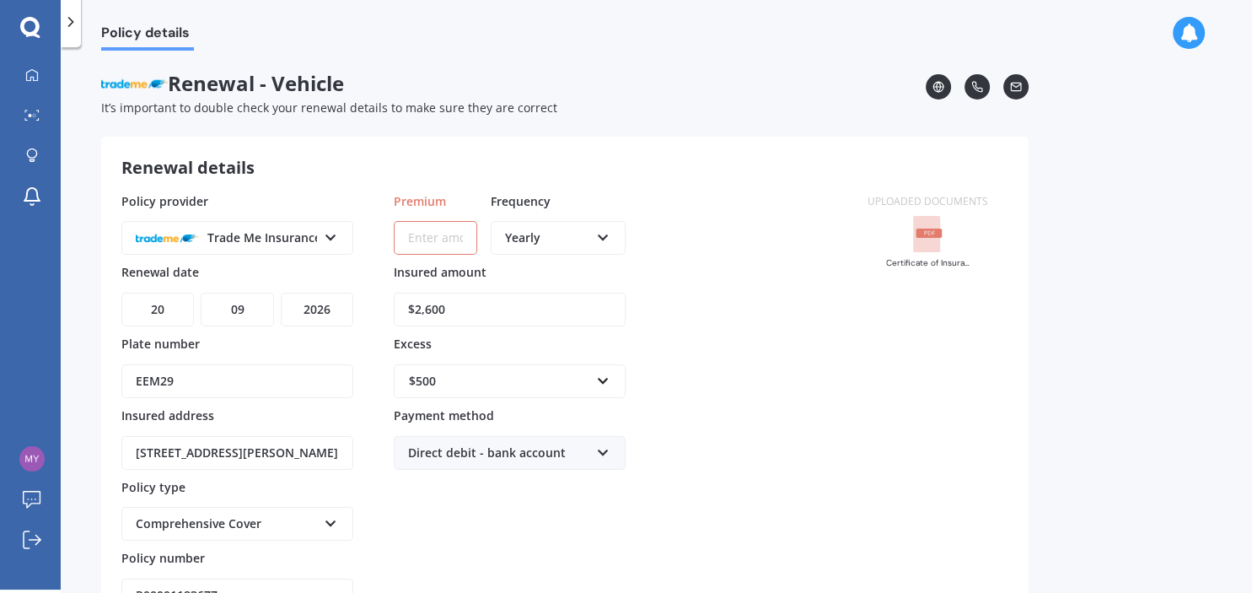
click at [443, 239] on input "Premium" at bounding box center [435, 238] width 83 height 34
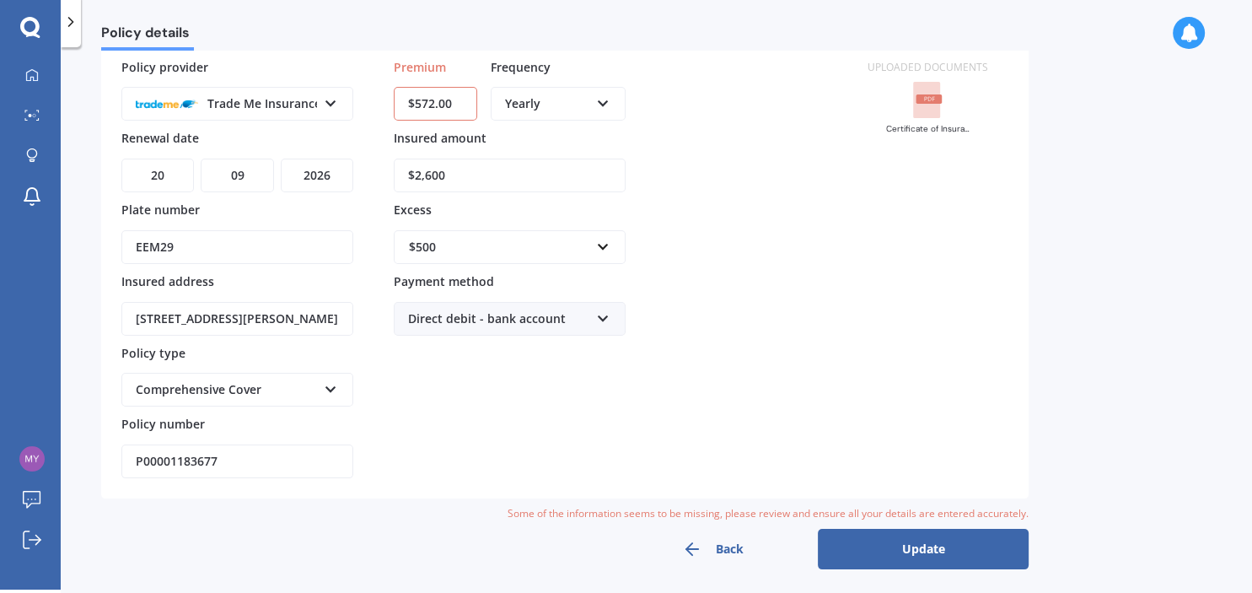
scroll to position [142, 0]
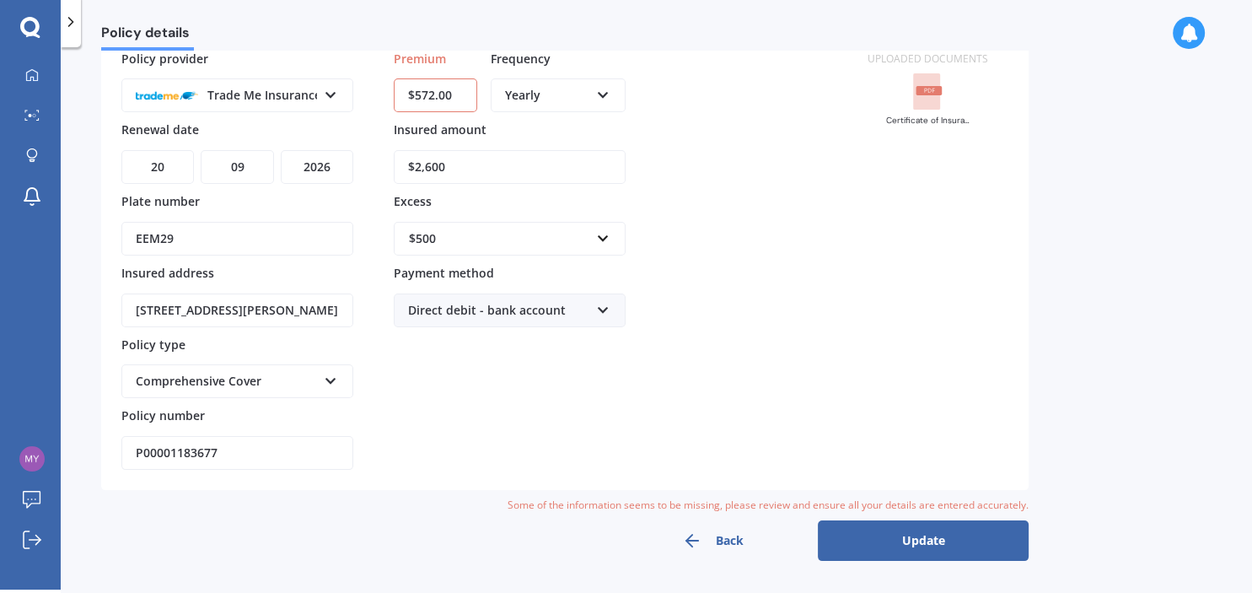
type input "$572.00"
click at [888, 539] on button "Update" at bounding box center [923, 540] width 211 height 40
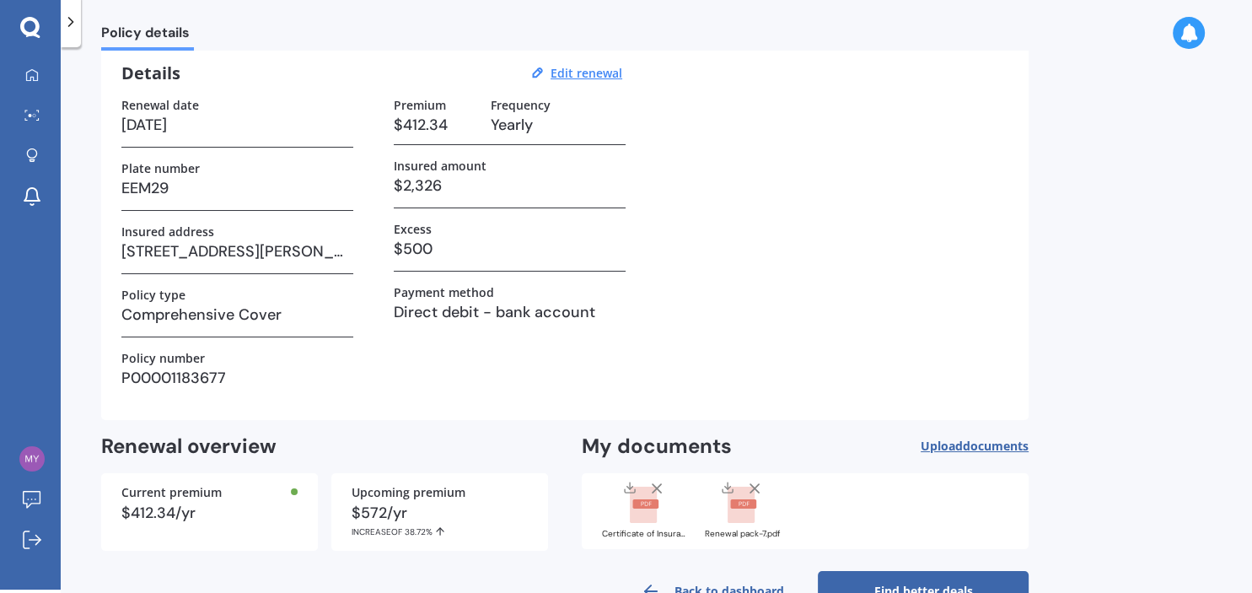
scroll to position [72, 0]
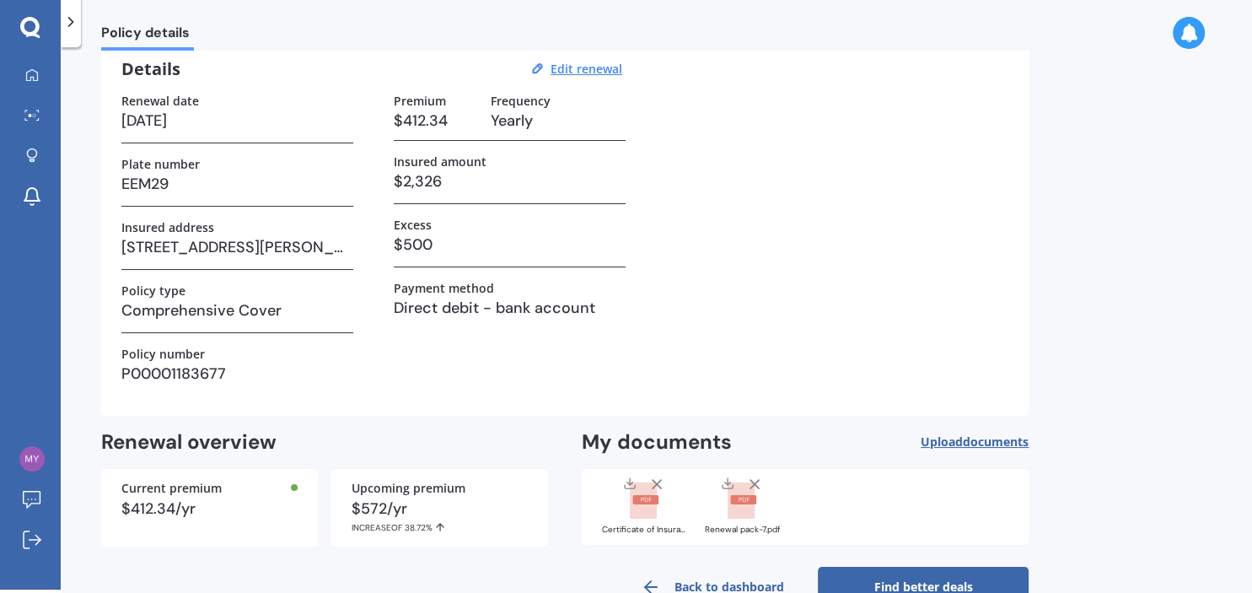
click at [462, 180] on h3 "$2,326" at bounding box center [510, 181] width 232 height 25
click at [433, 188] on h3 "$2,326" at bounding box center [510, 181] width 232 height 25
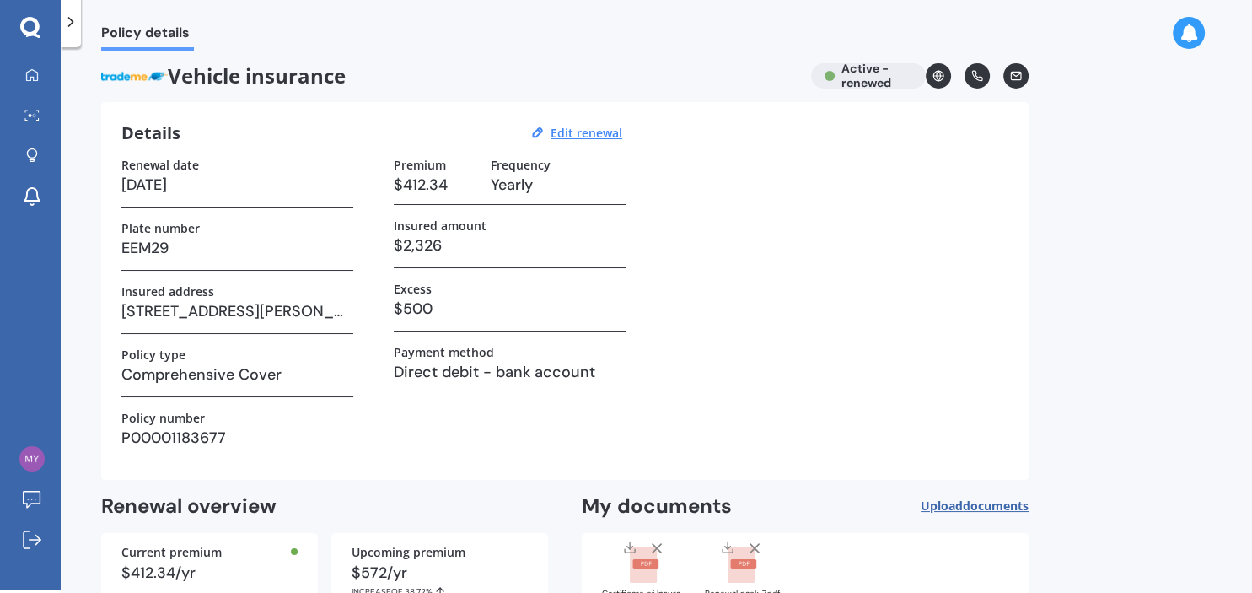
scroll to position [3, 0]
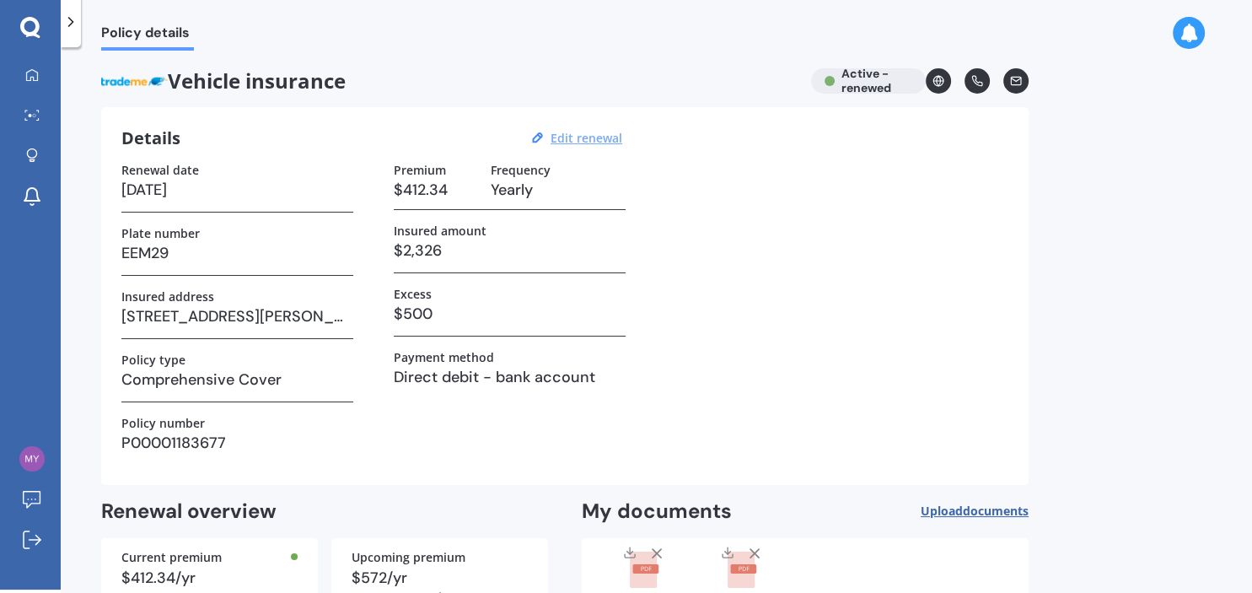
click at [575, 142] on u "Edit renewal" at bounding box center [586, 138] width 72 height 16
select select "20"
select select "09"
select select "2026"
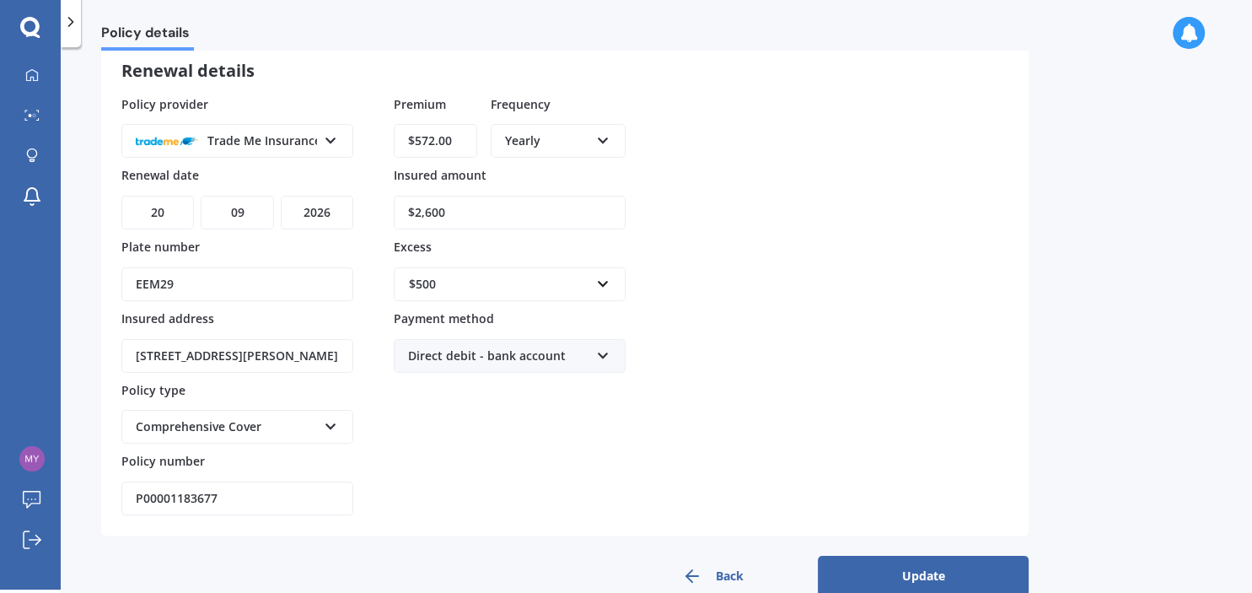
scroll to position [132, 0]
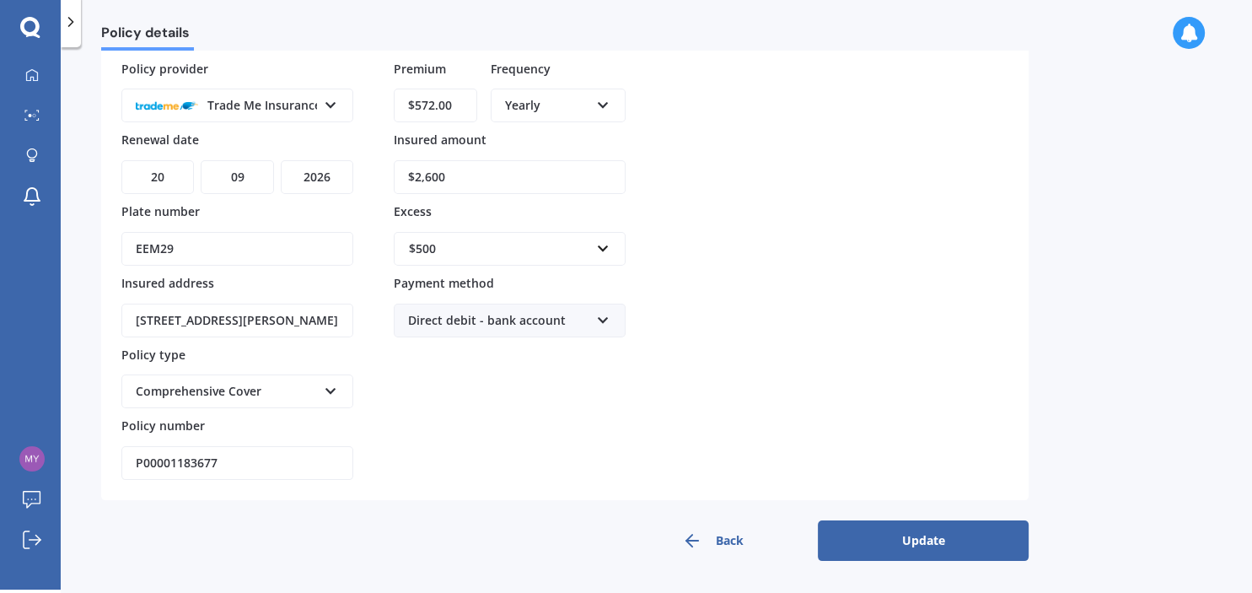
click at [938, 538] on button "Update" at bounding box center [923, 540] width 211 height 40
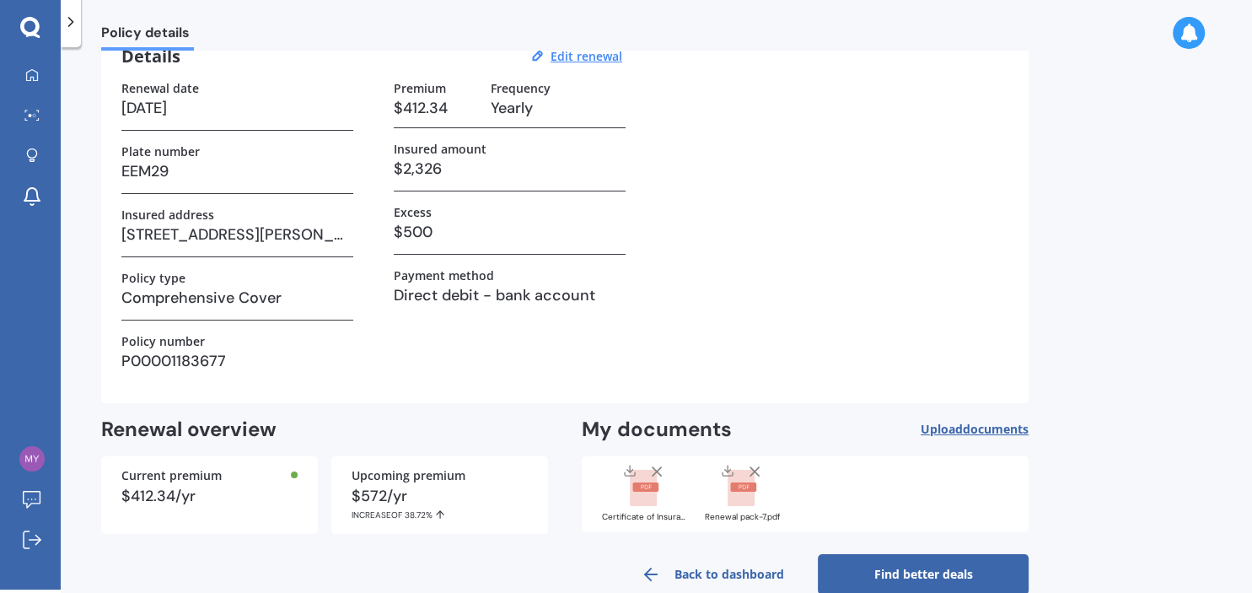
scroll to position [118, 0]
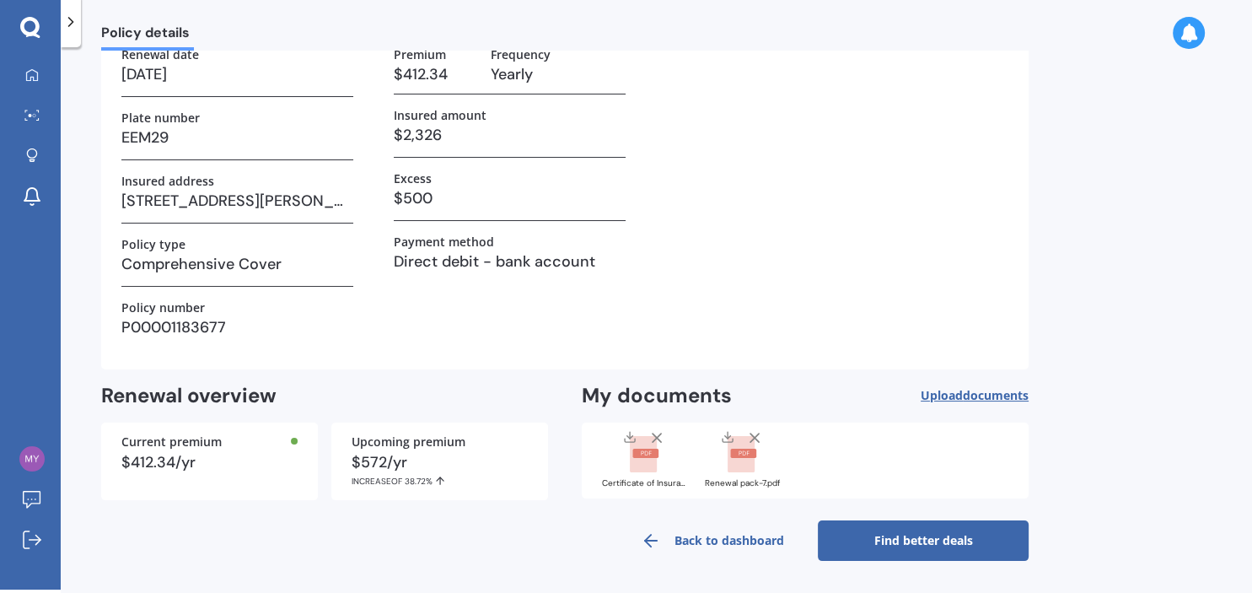
click at [952, 389] on span "Upload documents" at bounding box center [975, 395] width 108 height 13
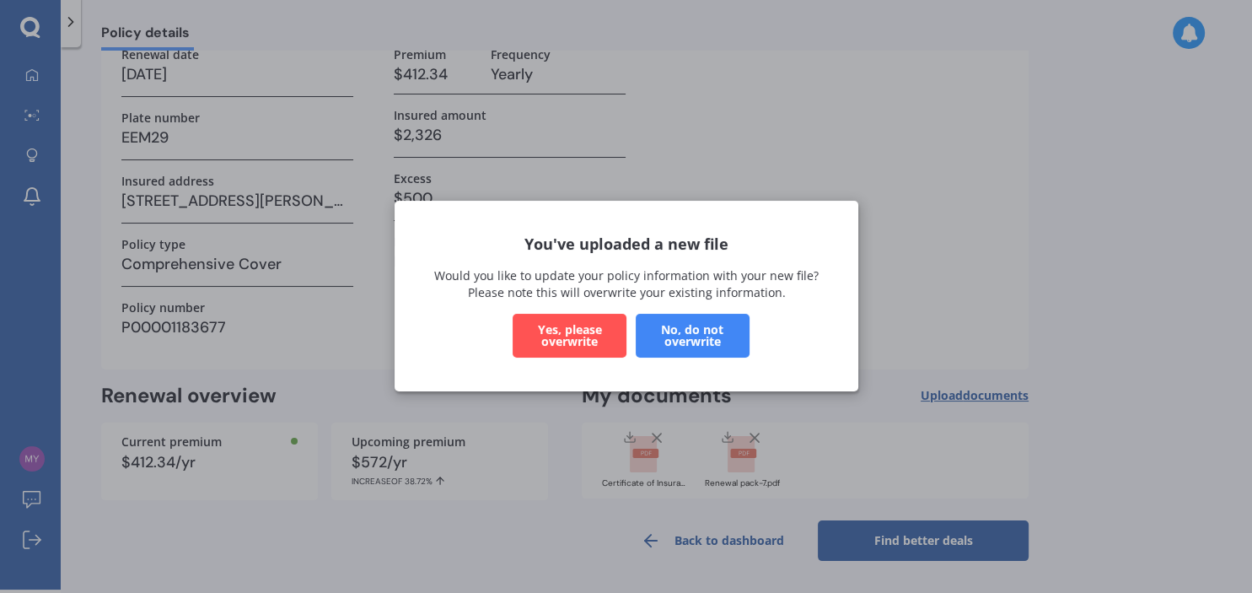
click at [592, 330] on button "Yes, please overwrite" at bounding box center [570, 336] width 114 height 44
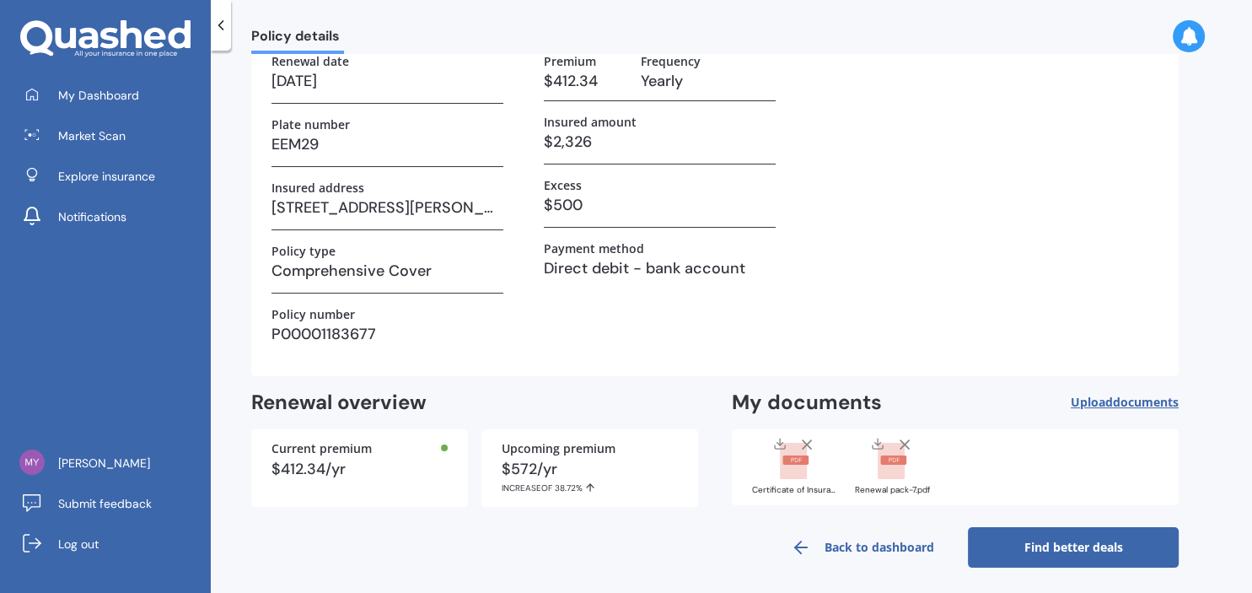
scroll to position [118, 0]
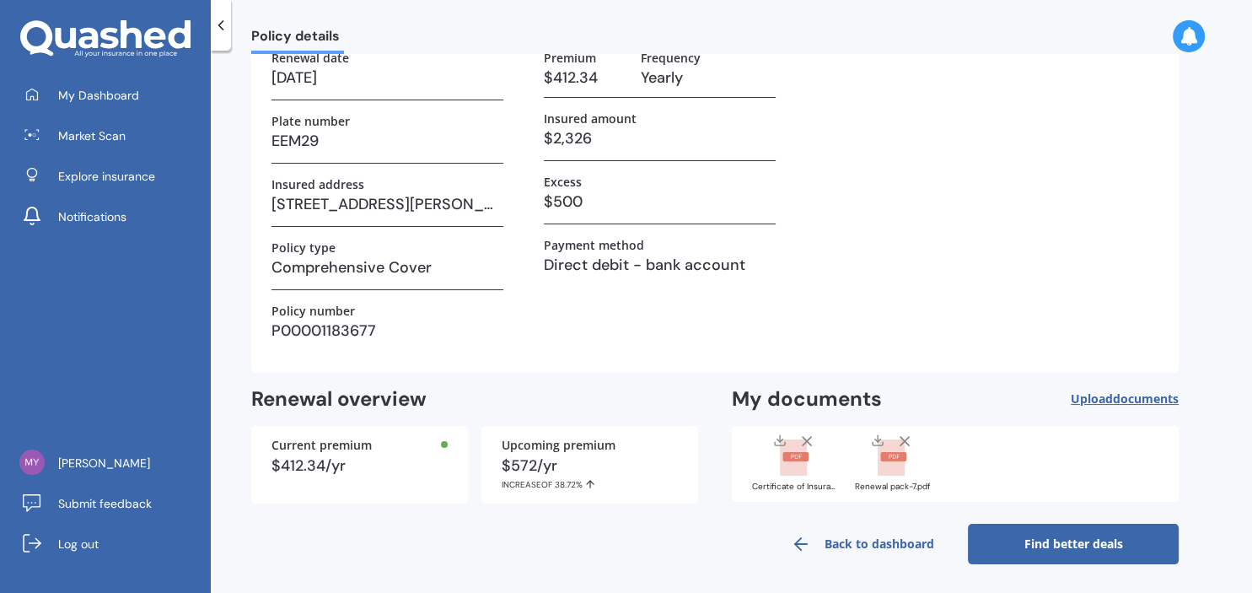
click at [1028, 550] on link "Find better deals" at bounding box center [1073, 543] width 211 height 40
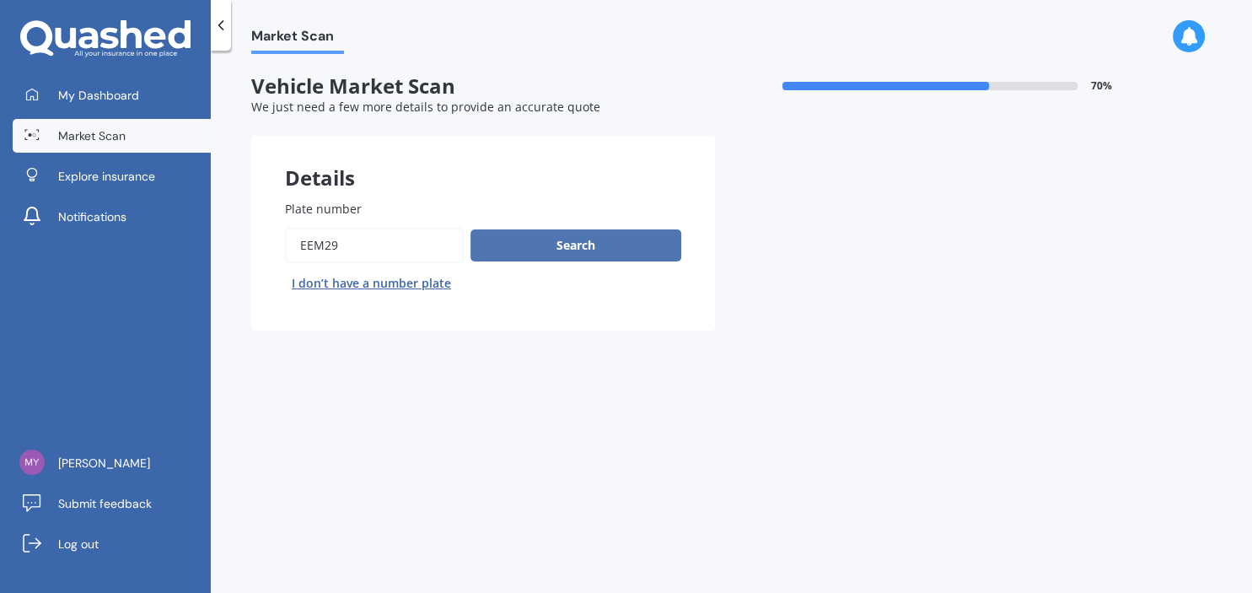
click at [595, 247] on button "Search" at bounding box center [575, 245] width 211 height 32
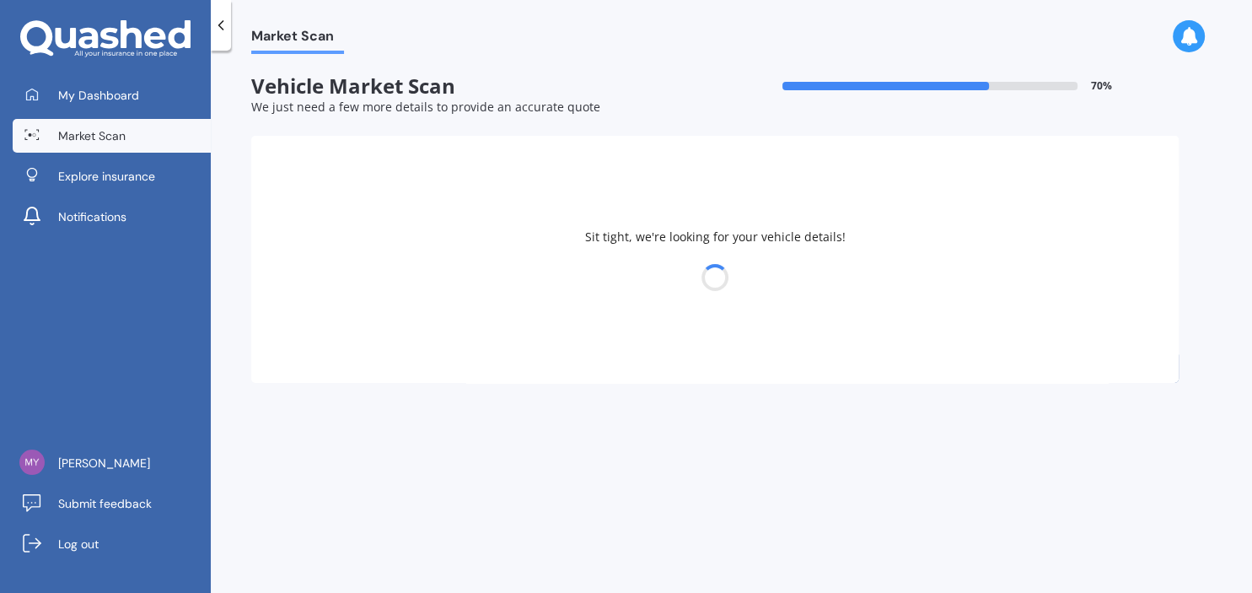
select select "HONDA"
select select "ODYSSEY"
select select "07"
select select "12"
select select "1971"
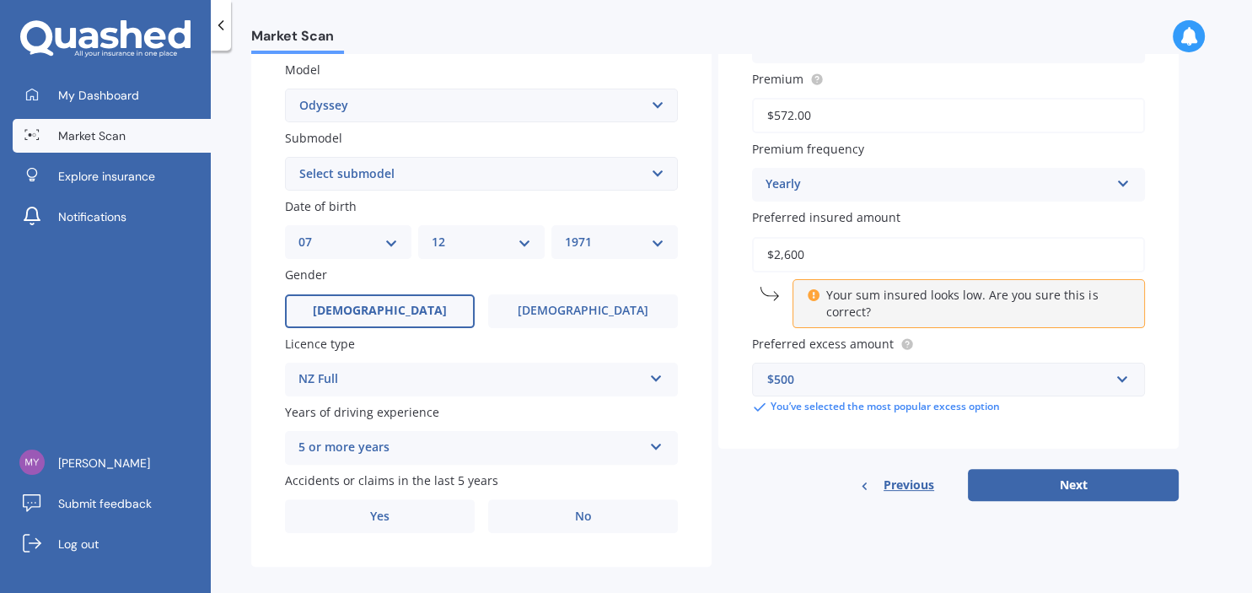
scroll to position [403, 0]
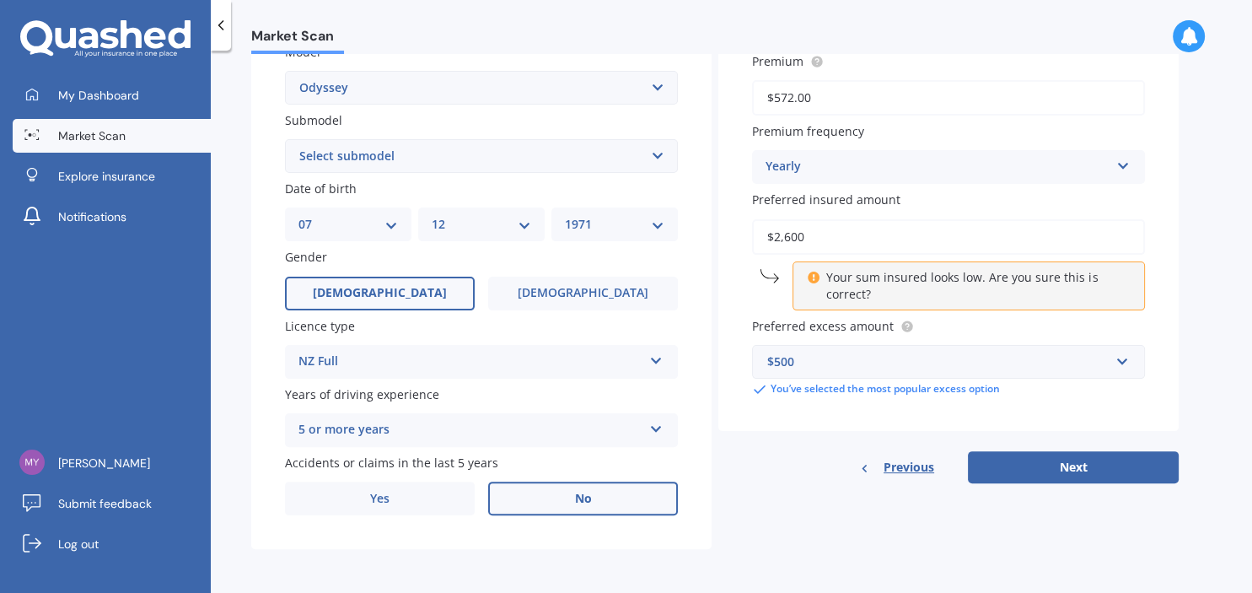
click at [600, 503] on label "No" at bounding box center [583, 498] width 190 height 34
click at [0, 0] on input "No" at bounding box center [0, 0] width 0 height 0
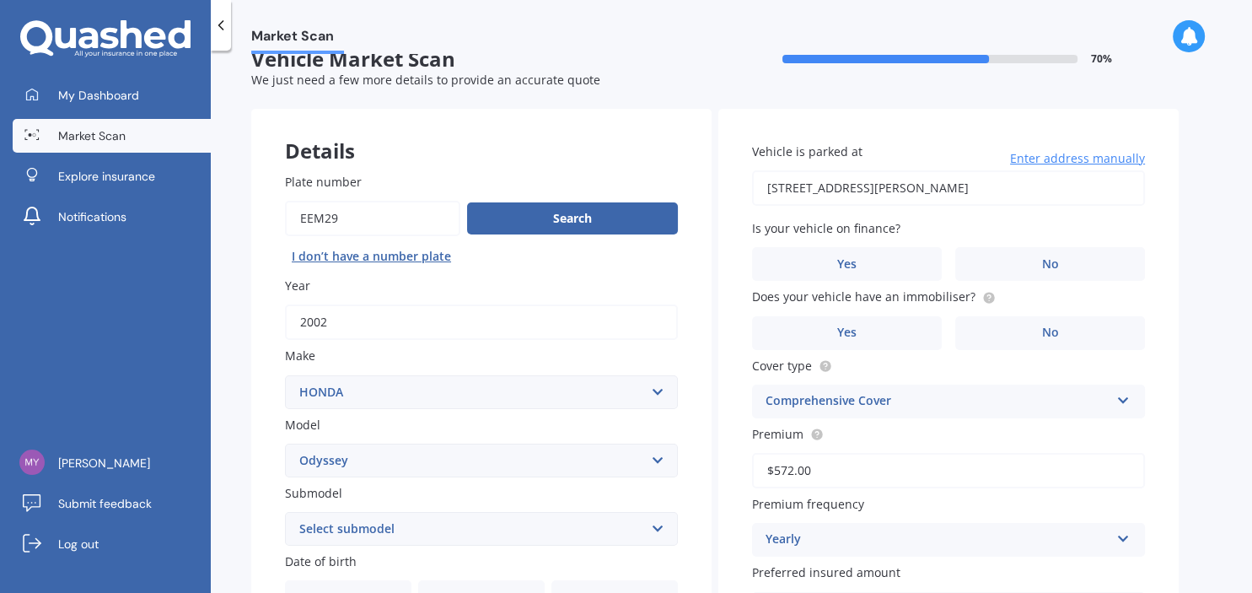
scroll to position [148, 0]
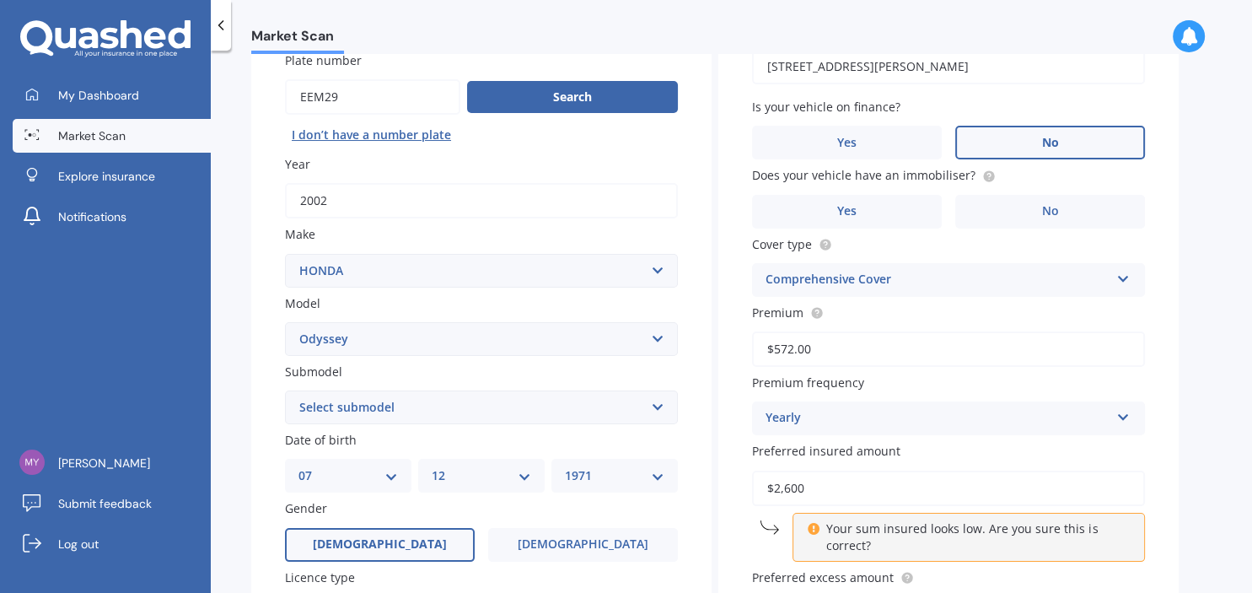
click at [1017, 148] on label "No" at bounding box center [1050, 143] width 190 height 34
click at [0, 0] on input "No" at bounding box center [0, 0] width 0 height 0
click at [1015, 207] on label "No" at bounding box center [1050, 212] width 190 height 34
click at [0, 0] on input "No" at bounding box center [0, 0] width 0 height 0
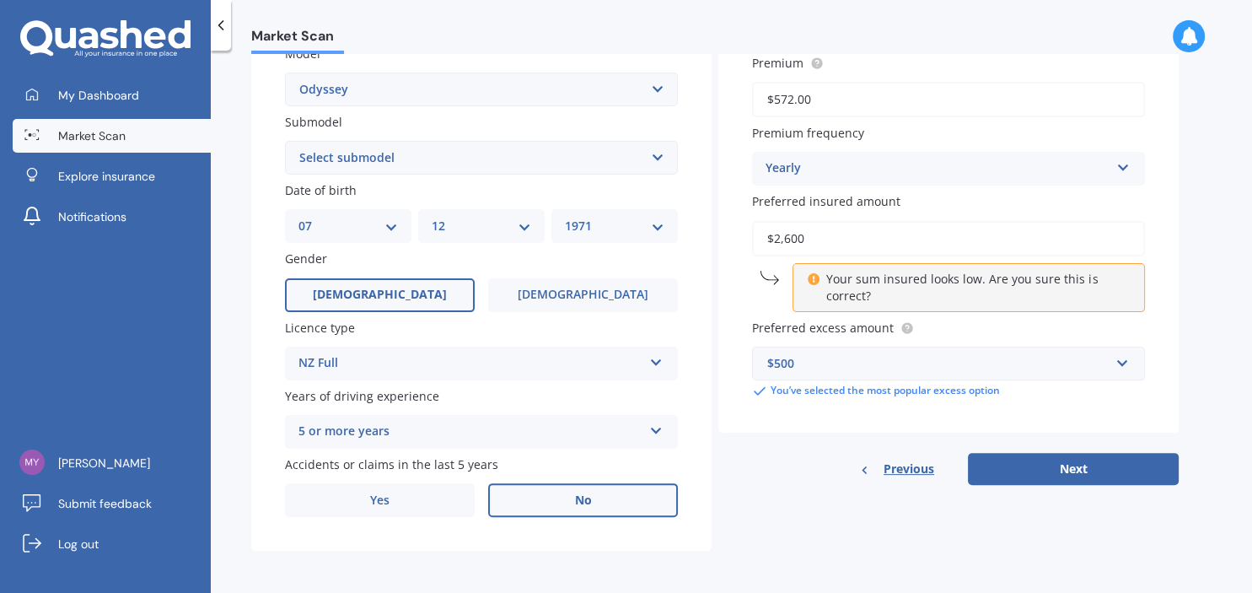
scroll to position [403, 0]
click at [1062, 465] on button "Next" at bounding box center [1073, 467] width 211 height 32
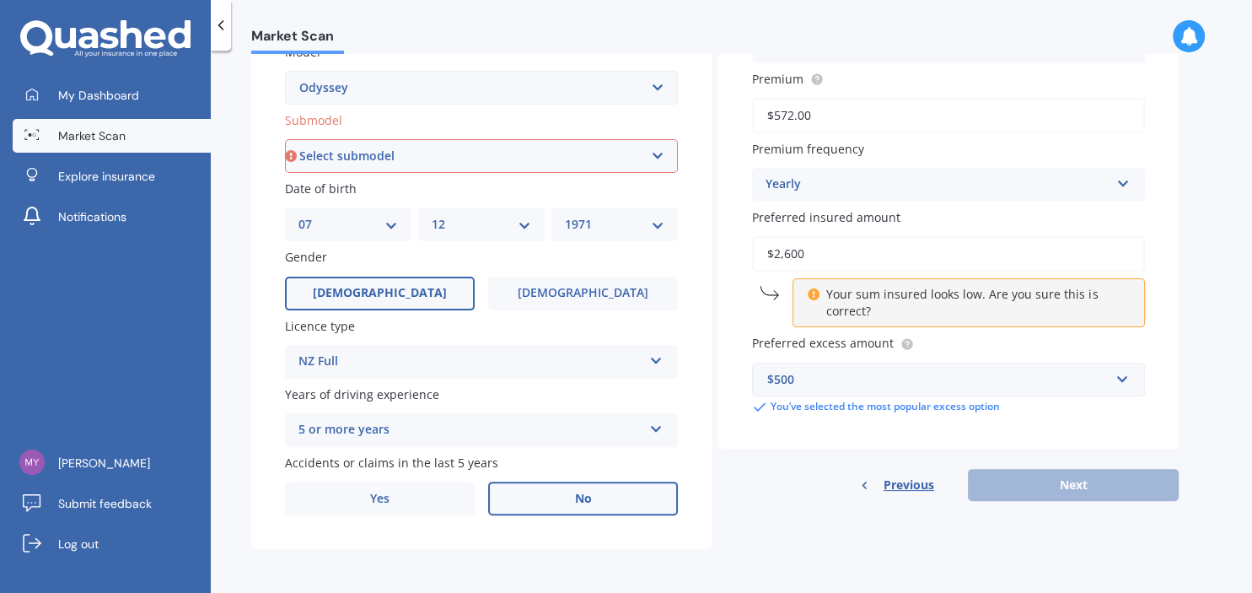
click at [895, 294] on p "Your sum insured looks low. Are you sure this is correct?" at bounding box center [975, 303] width 298 height 34
click at [285, 139] on select "Select submodel (all other) 2.2 litre 2.3 litre 2.4 litre L S V6 3.0 litre" at bounding box center [481, 156] width 393 height 34
select select "2.3 LITRE"
click option "2.3 litre" at bounding box center [0, 0] width 0 height 0
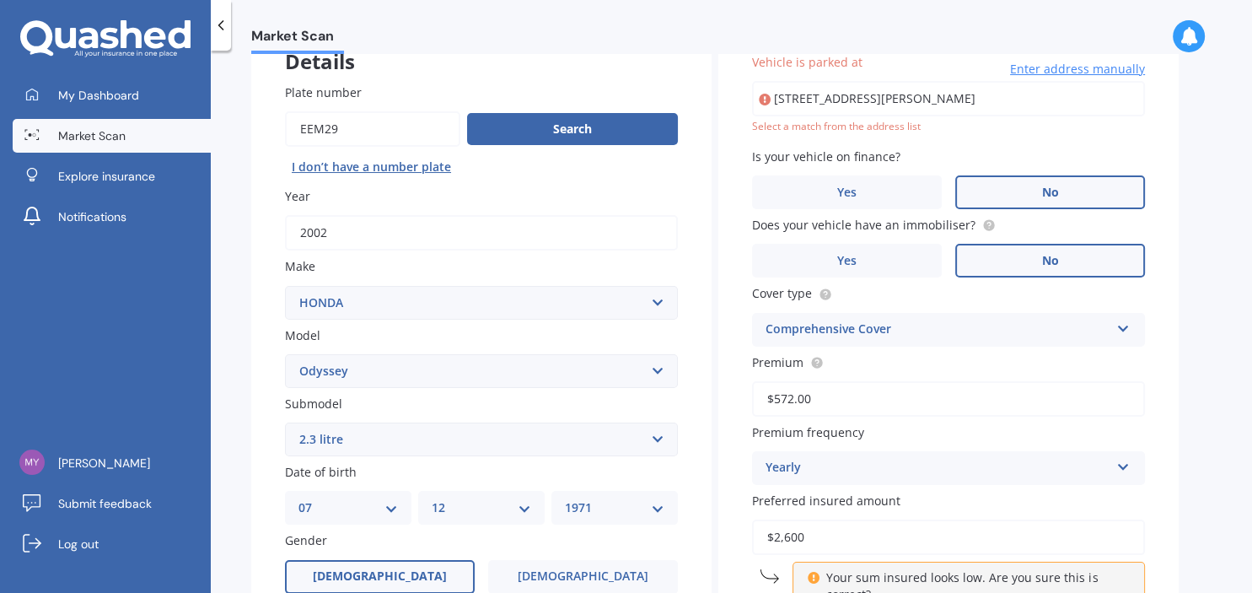
scroll to position [115, 0]
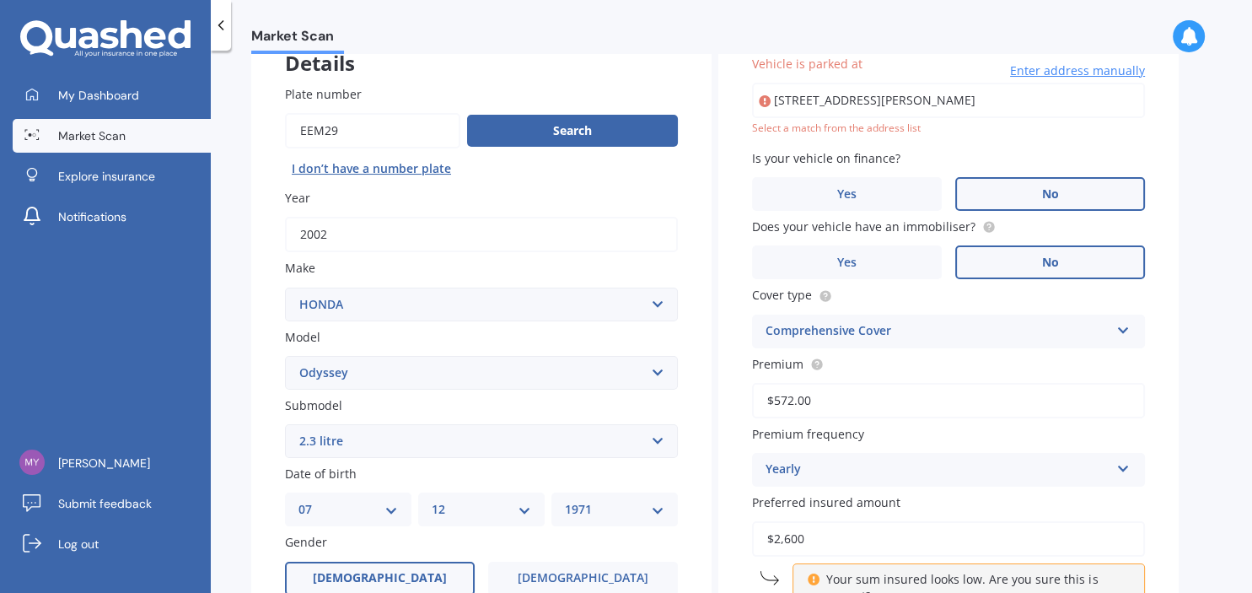
type input "[STREET_ADDRESS][PERSON_NAME]"
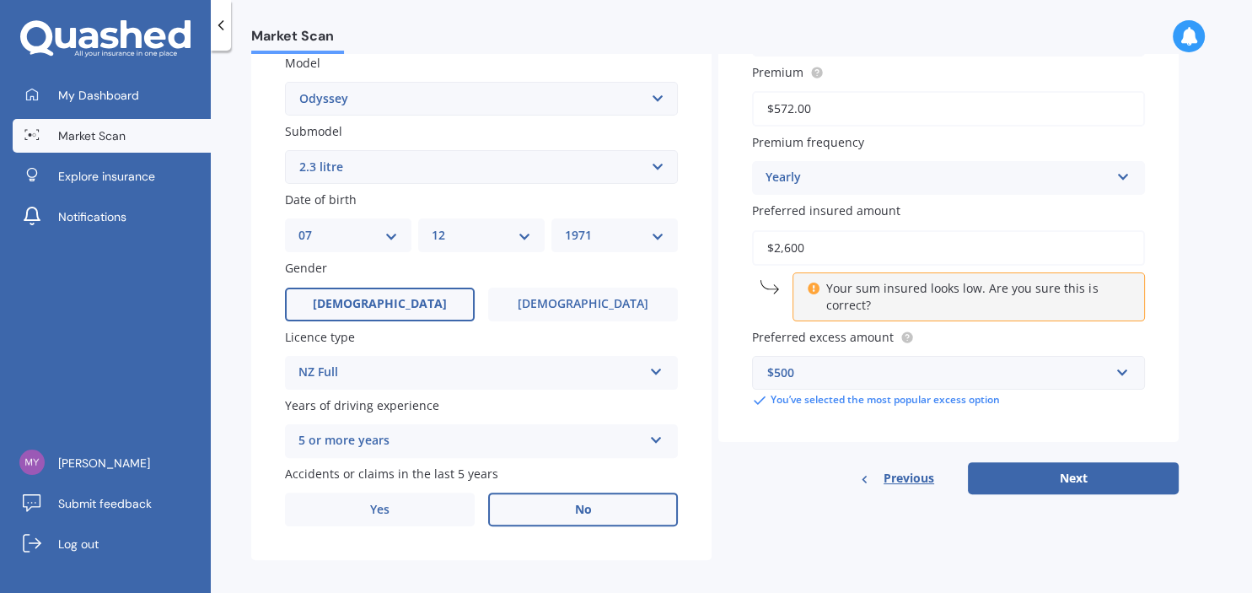
scroll to position [403, 0]
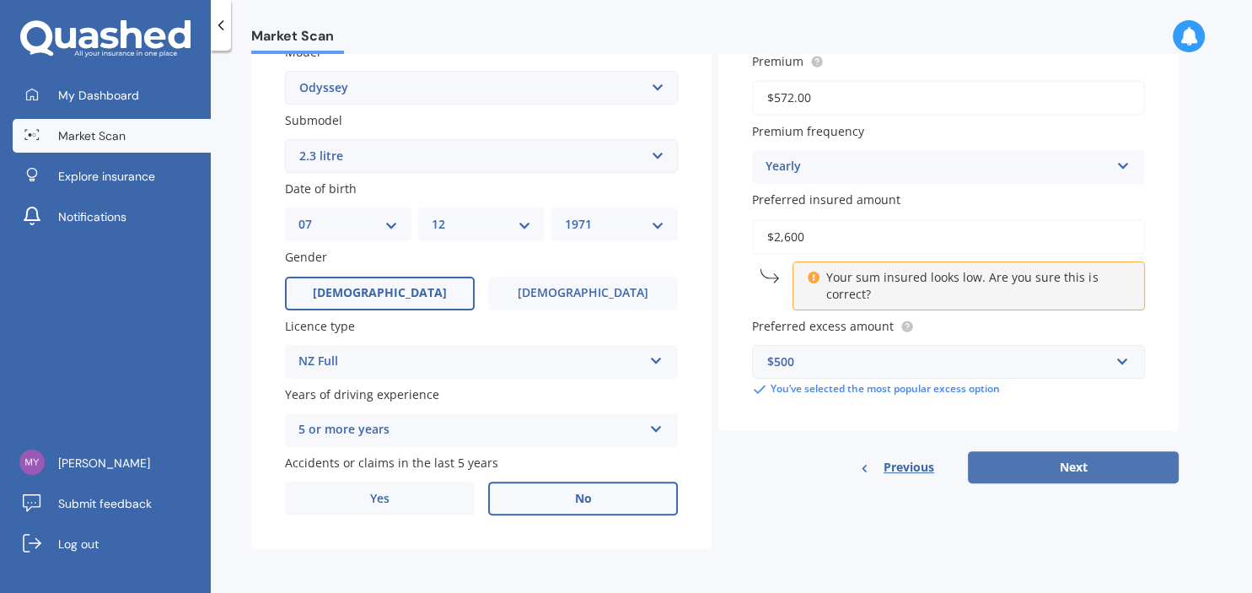
click at [988, 464] on button "Next" at bounding box center [1073, 467] width 211 height 32
select select "07"
select select "12"
select select "1971"
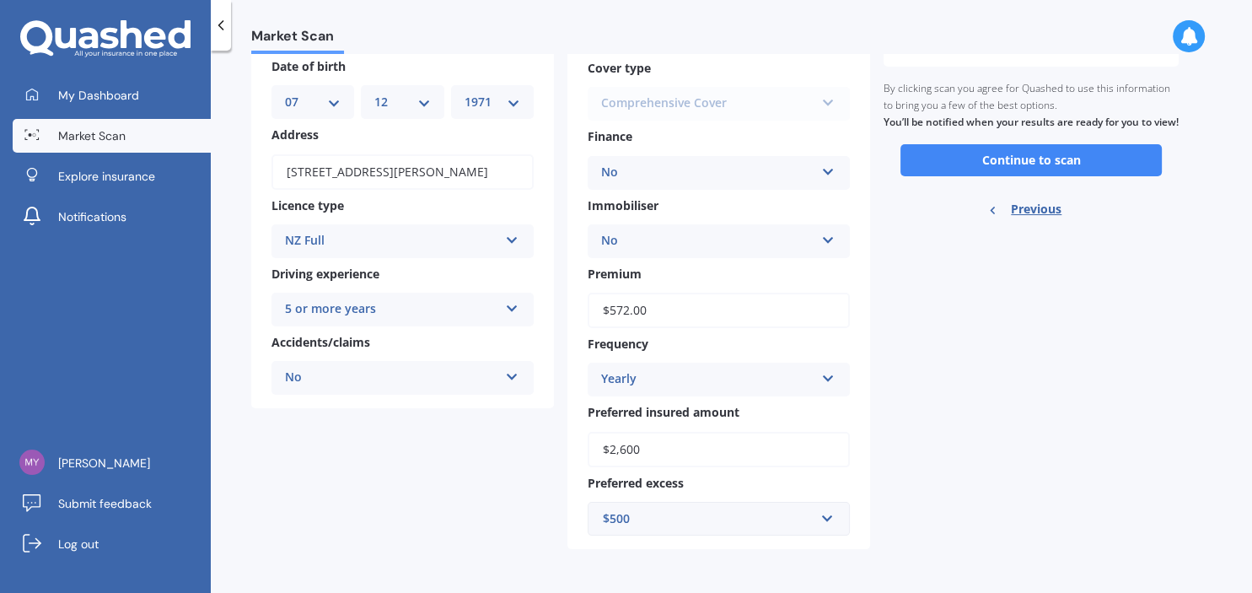
scroll to position [0, 0]
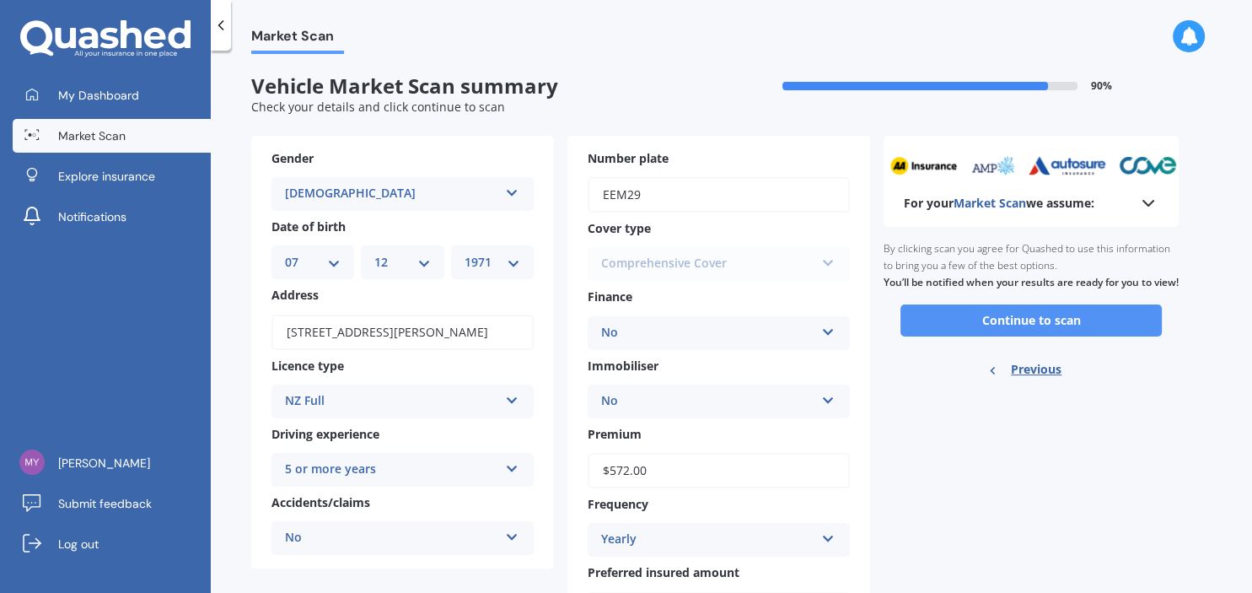
click at [942, 335] on button "Continue to scan" at bounding box center [1030, 320] width 261 height 32
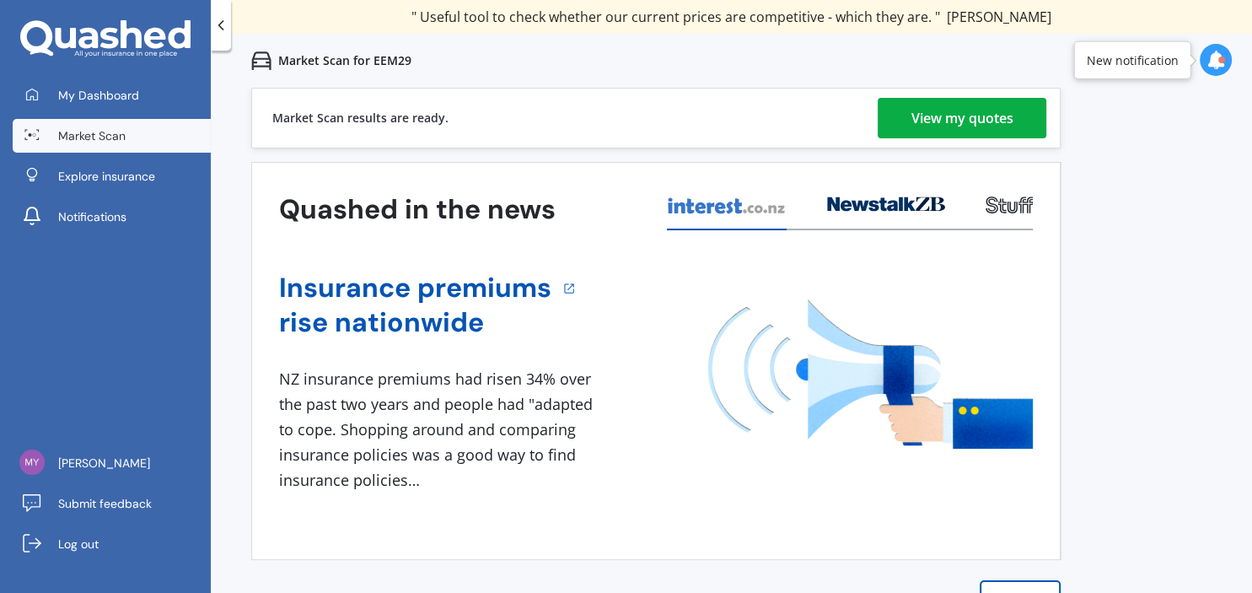
click at [931, 111] on div "View my quotes" at bounding box center [962, 118] width 102 height 40
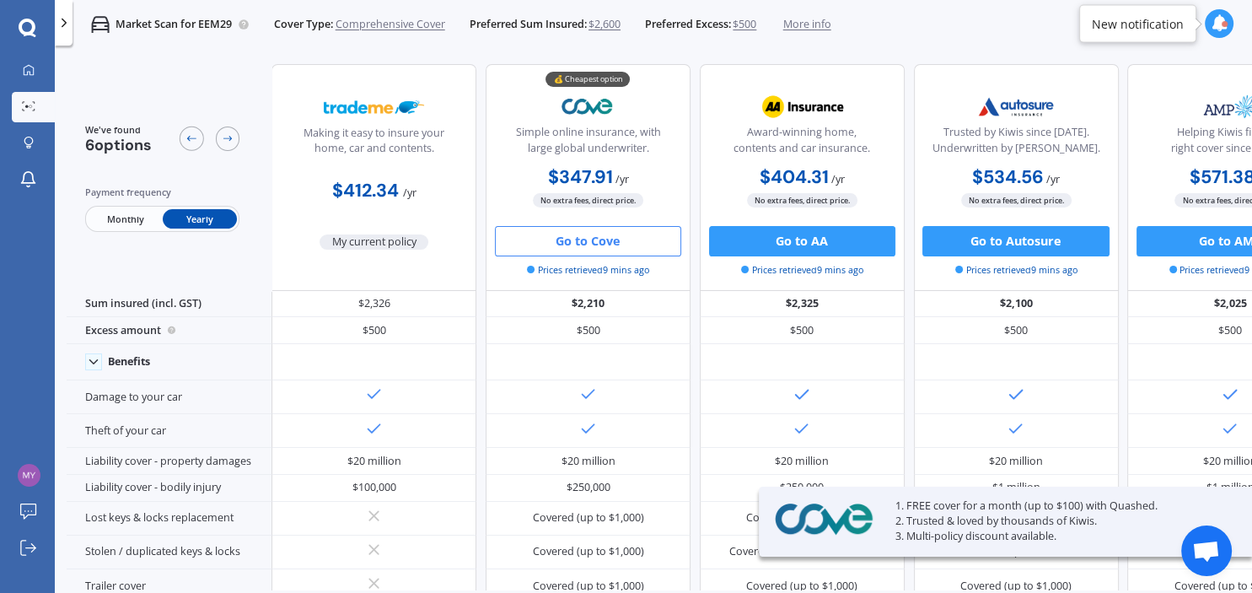
click at [620, 234] on button "Go to Cove" at bounding box center [588, 241] width 186 height 30
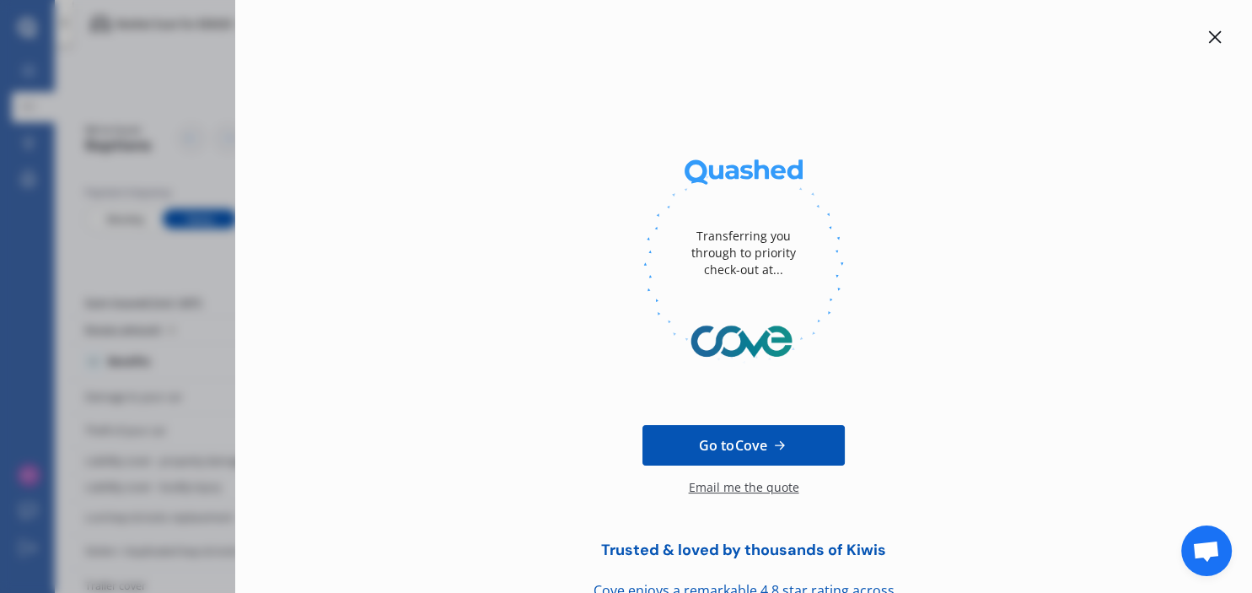
click at [1216, 30] on div at bounding box center [1215, 37] width 20 height 20
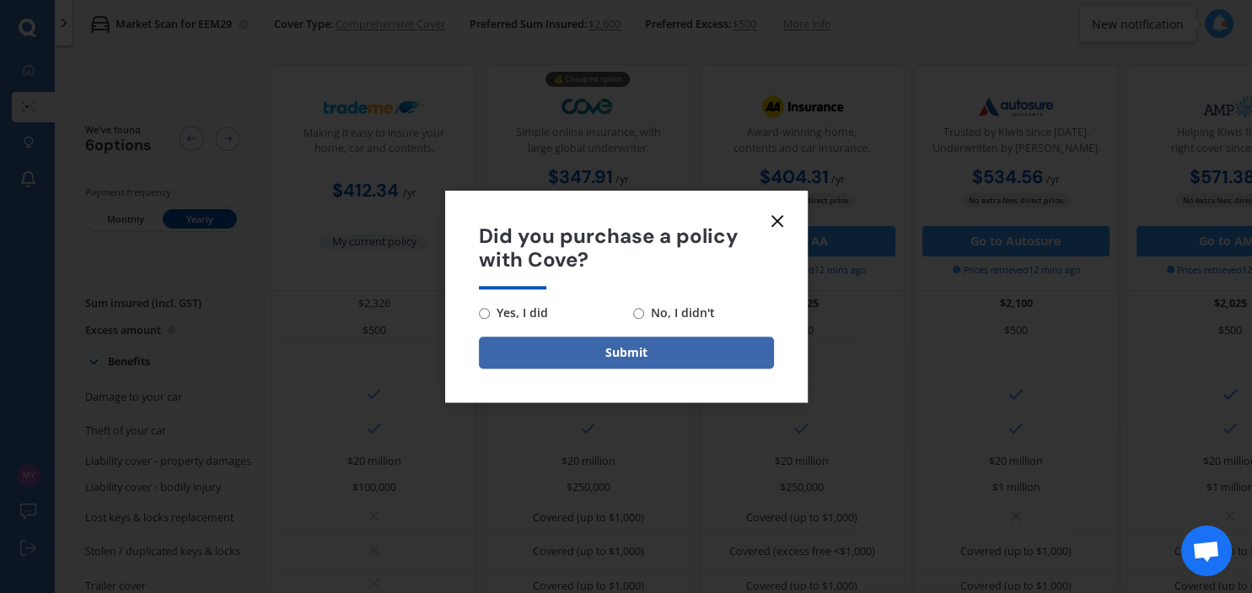
click at [640, 319] on input "No, I didn't" at bounding box center [638, 313] width 11 height 11
radio input "true"
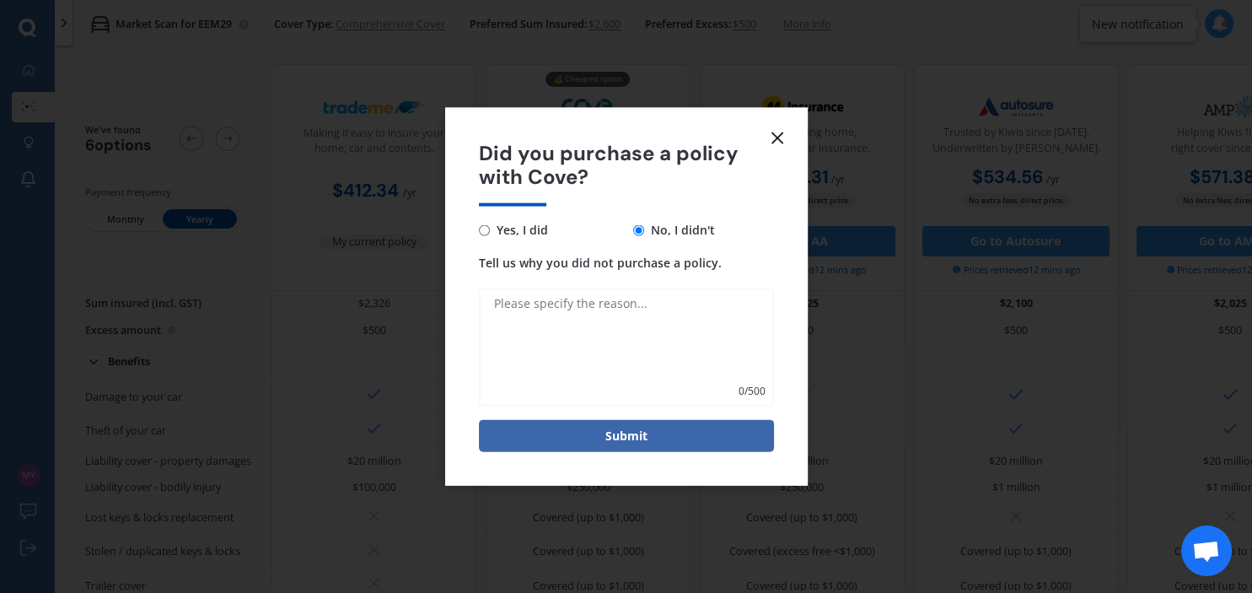
click at [637, 319] on textarea "Tell us why you did not purchase a policy." at bounding box center [626, 347] width 295 height 118
type textarea "No cover under 21 years"
click at [656, 448] on button "Submit" at bounding box center [626, 436] width 295 height 32
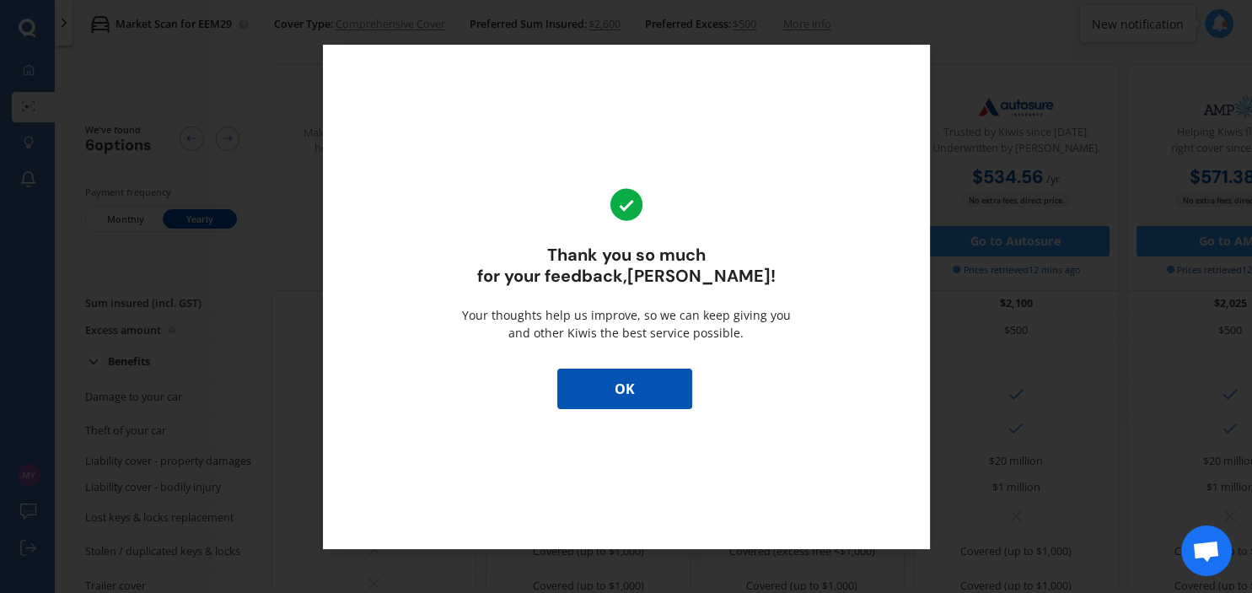
click at [666, 384] on button "OK" at bounding box center [624, 388] width 135 height 40
